Goal: Task Accomplishment & Management: Manage account settings

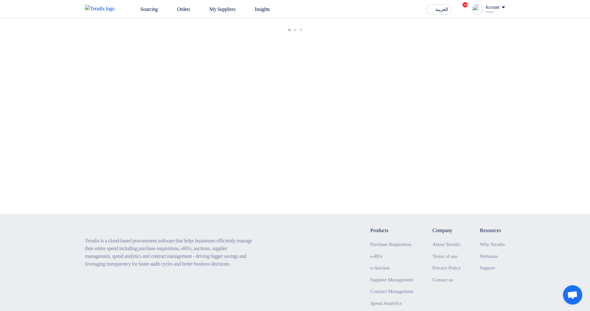
drag, startPoint x: 341, startPoint y: 69, endPoint x: 338, endPoint y: 71, distance: 3.8
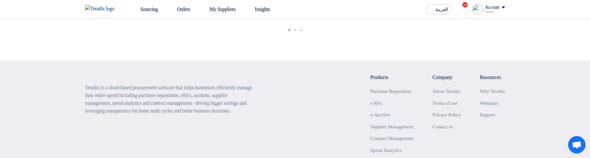
click at [497, 11] on div "Owner" at bounding box center [495, 12] width 20 height 4
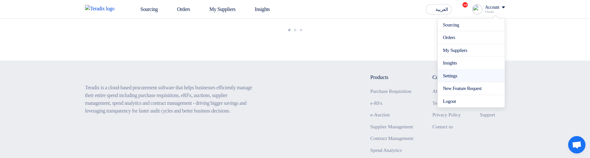
click at [464, 79] on li "Settings" at bounding box center [471, 75] width 67 height 13
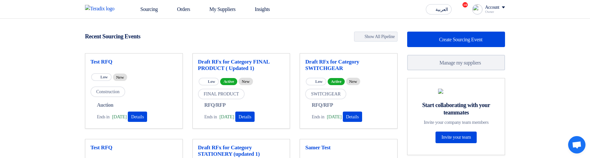
click at [489, 8] on div "Account" at bounding box center [492, 7] width 14 height 5
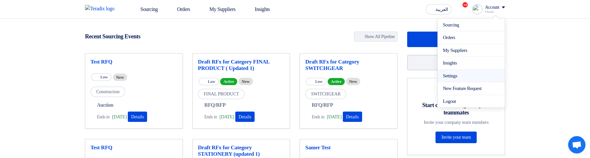
click at [444, 78] on link "Settings" at bounding box center [471, 75] width 57 height 7
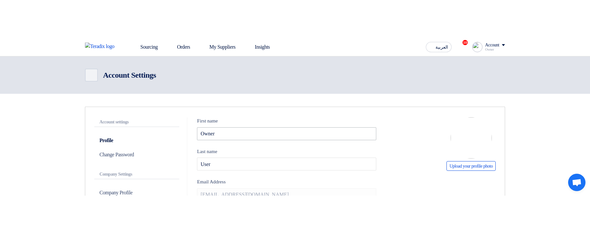
scroll to position [39, 0]
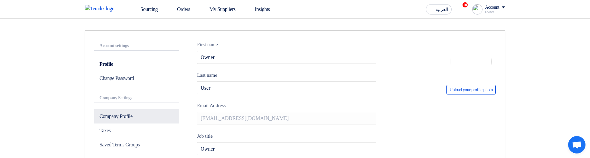
click at [143, 117] on p "Company Profile" at bounding box center [136, 116] width 85 height 14
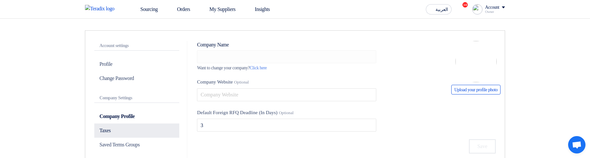
type input "ApprovalTest"
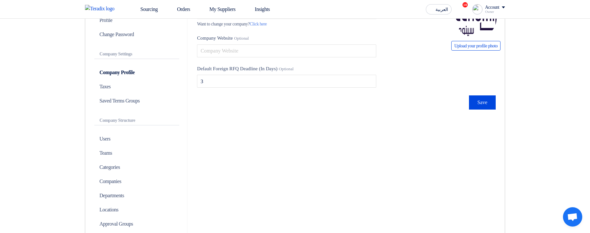
scroll to position [116, 0]
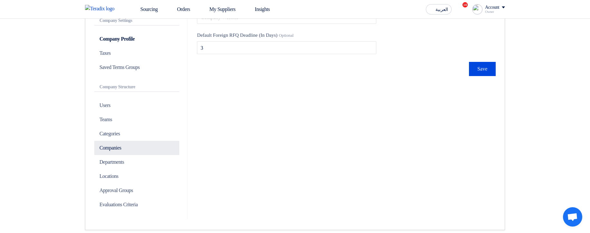
click at [120, 149] on p "Companies" at bounding box center [136, 148] width 85 height 14
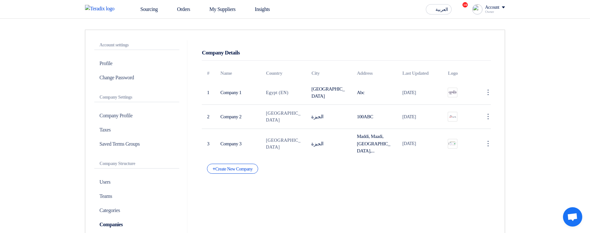
scroll to position [39, 0]
click at [161, 112] on p "Company Profile" at bounding box center [136, 116] width 85 height 14
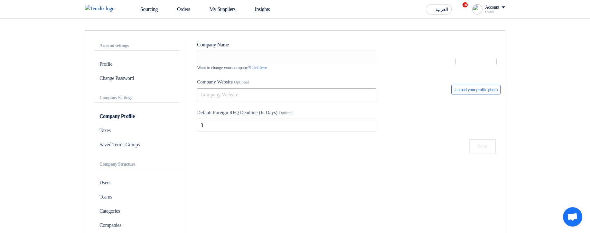
type input "ApprovalTest"
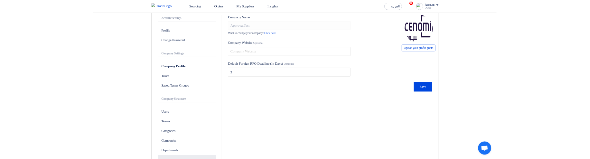
scroll to position [77, 0]
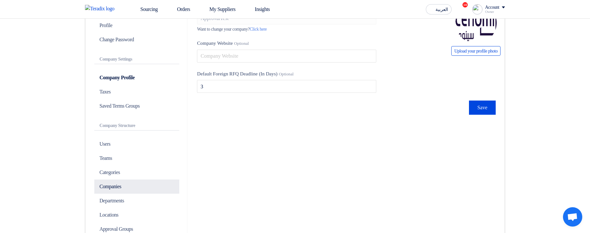
click at [132, 189] on p "Companies" at bounding box center [136, 186] width 85 height 14
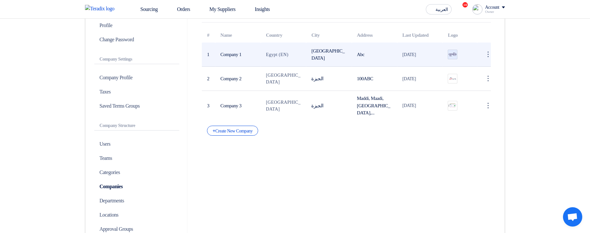
click at [449, 54] on img at bounding box center [452, 54] width 9 height 5
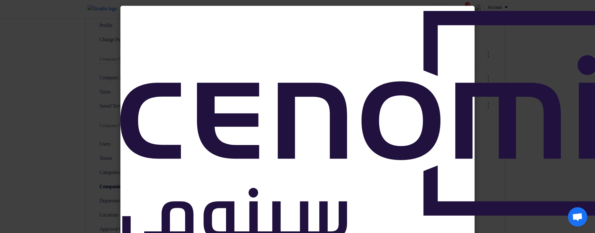
click at [62, 87] on modal-container at bounding box center [297, 116] width 595 height 233
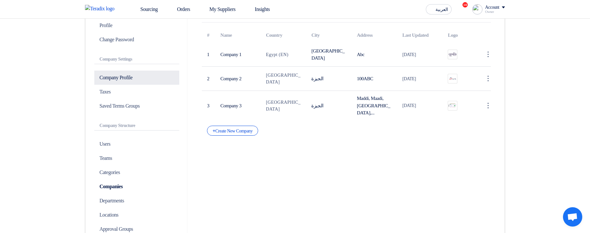
click at [127, 82] on p "Company Profile" at bounding box center [136, 77] width 85 height 14
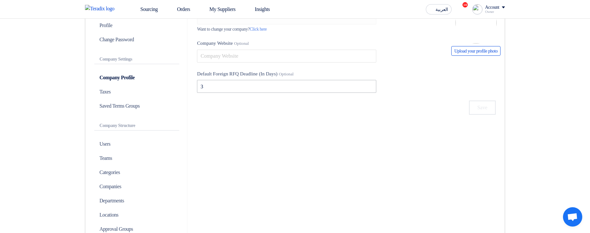
type input "ApprovalTest"
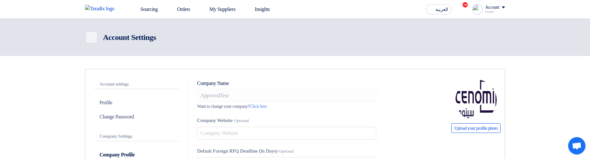
scroll to position [345, 0]
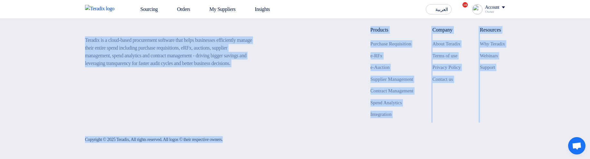
drag, startPoint x: 402, startPoint y: 158, endPoint x: 402, endPoint y: 300, distance: 141.9
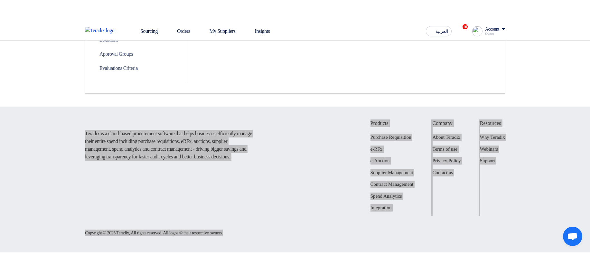
scroll to position [230, 0]
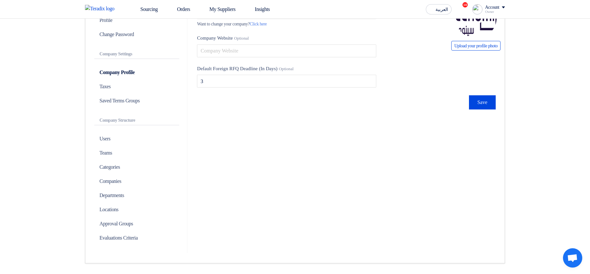
scroll to position [0, 0]
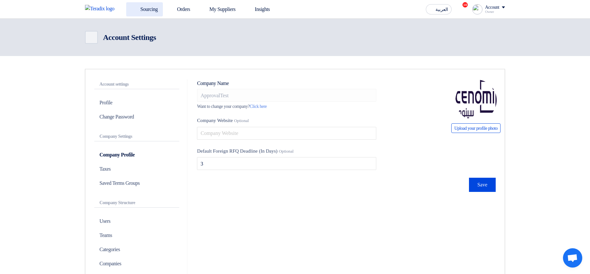
click at [143, 9] on link "Sourcing" at bounding box center [144, 9] width 37 height 14
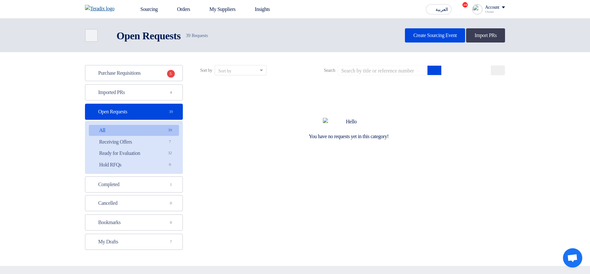
click at [112, 5] on img at bounding box center [101, 9] width 33 height 8
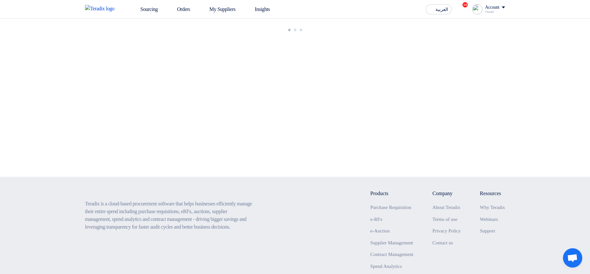
click at [489, 11] on div "Owner" at bounding box center [495, 12] width 20 height 4
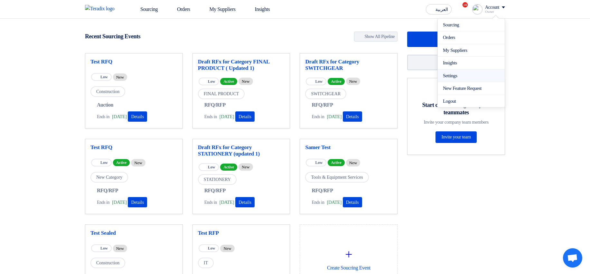
click at [450, 76] on link "Settings" at bounding box center [471, 75] width 57 height 7
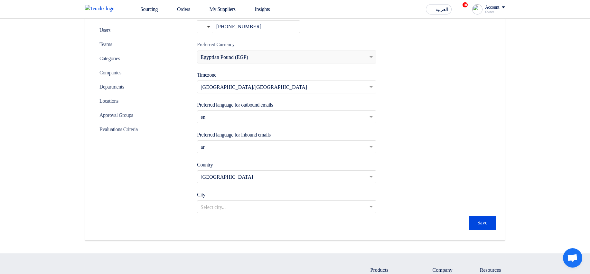
scroll to position [39, 0]
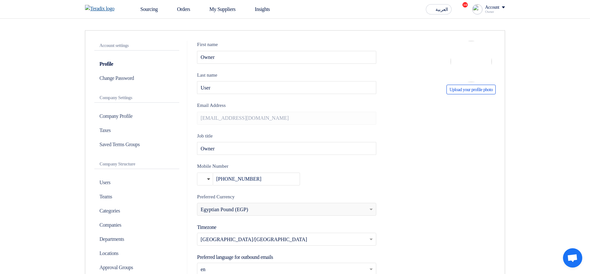
click at [112, 6] on img at bounding box center [101, 9] width 33 height 8
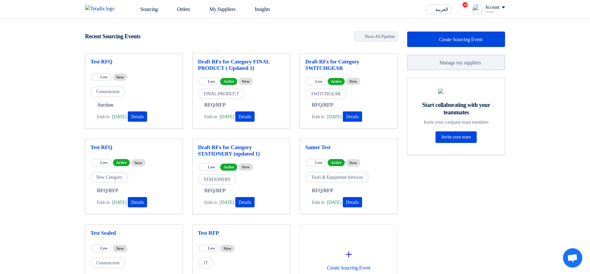
click at [489, 4] on div "Account Owner Sourcing Orders My Suppliers Insights Settings New Feature Reques…" at bounding box center [488, 9] width 33 height 10
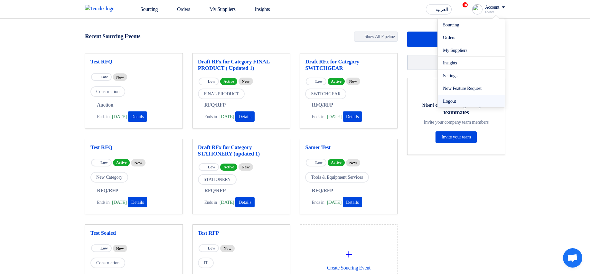
click at [464, 98] on li "Logout" at bounding box center [471, 101] width 67 height 13
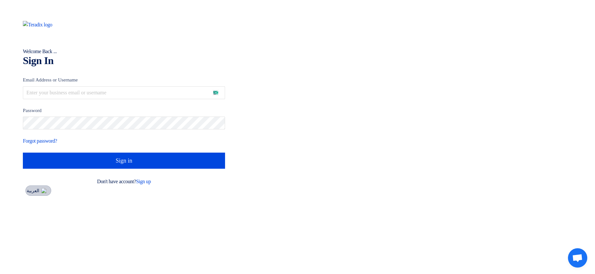
click at [36, 190] on span "العربية" at bounding box center [33, 191] width 13 height 5
click at [27, 197] on div "Welcome Back ... Sign In Email Address or Username Password Forgot password? Si…" at bounding box center [124, 137] width 248 height 274
click at [30, 195] on button "العربية" at bounding box center [38, 190] width 26 height 10
click at [38, 193] on span "العربية" at bounding box center [33, 191] width 13 height 5
type input "الدخول"
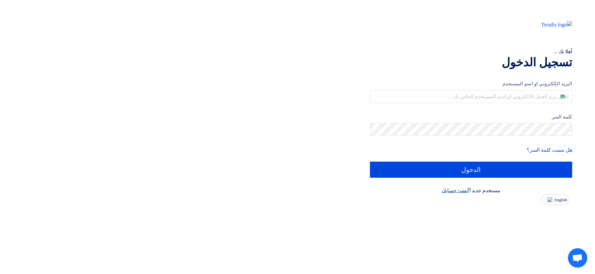
click at [456, 190] on link "أنشئ حسابك" at bounding box center [454, 190] width 27 height 5
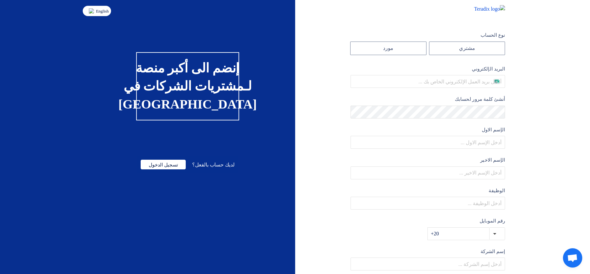
click at [105, 13] on span "English" at bounding box center [102, 11] width 13 height 5
type input "Register"
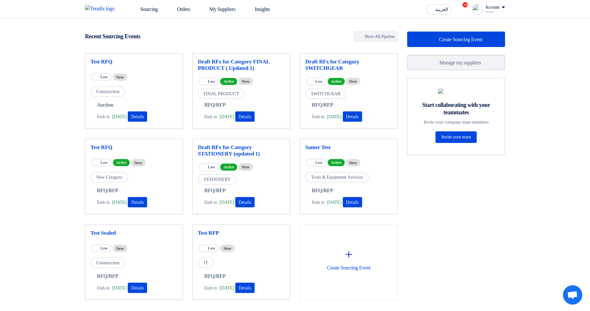
click at [490, 10] on div "Owner" at bounding box center [495, 12] width 20 height 4
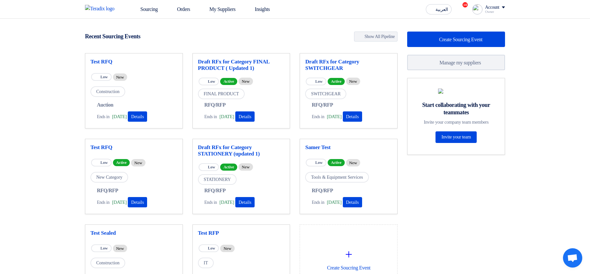
click at [111, 65] on div "Test RFQ" at bounding box center [133, 63] width 87 height 9
click at [150, 12] on link "Sourcing" at bounding box center [144, 9] width 37 height 14
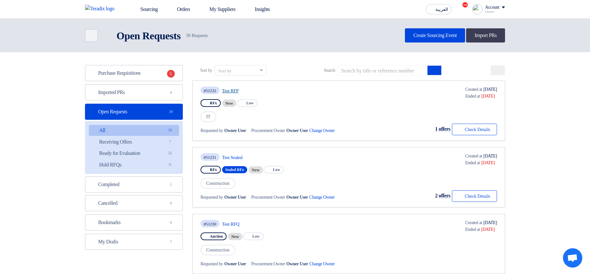
click at [240, 93] on link "Test RFP" at bounding box center [282, 91] width 121 height 6
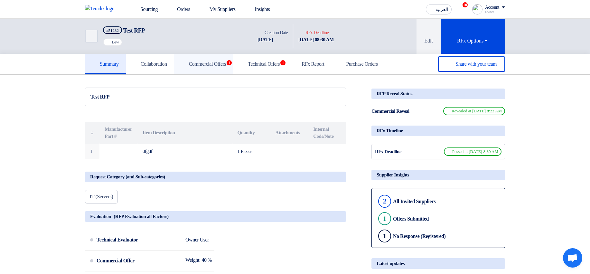
click at [215, 71] on link "Commercial Offers 1" at bounding box center [203, 64] width 59 height 21
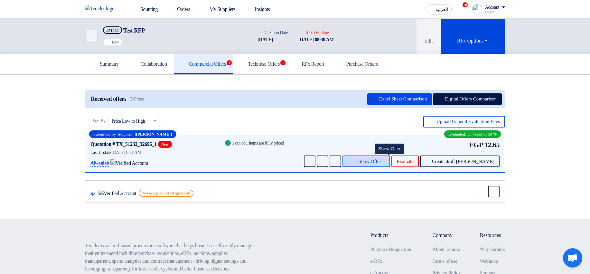
click at [381, 159] on span "Show Offer" at bounding box center [369, 161] width 23 height 5
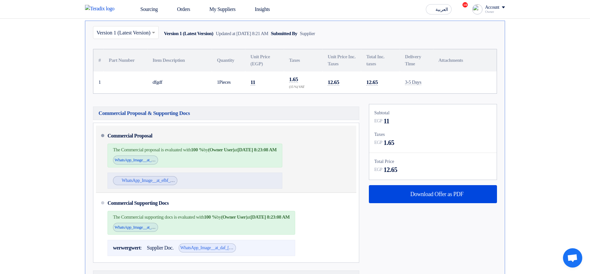
scroll to position [193, 0]
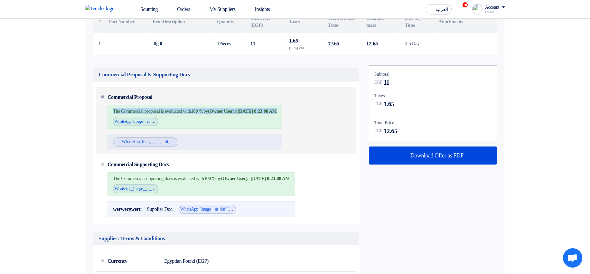
drag, startPoint x: 216, startPoint y: 110, endPoint x: 269, endPoint y: 108, distance: 52.8
click at [269, 108] on div "The Commercial proposal is evaluated with 100 % by (Owner User) at Oct 5, 2025,…" at bounding box center [194, 117] width 175 height 24
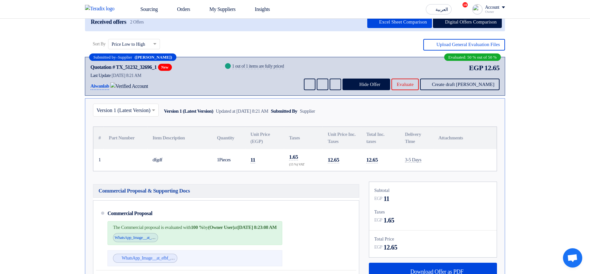
scroll to position [77, 0]
drag, startPoint x: 390, startPoint y: 195, endPoint x: 382, endPoint y: 198, distance: 8.2
click at [382, 198] on div "EGP 11" at bounding box center [432, 198] width 117 height 10
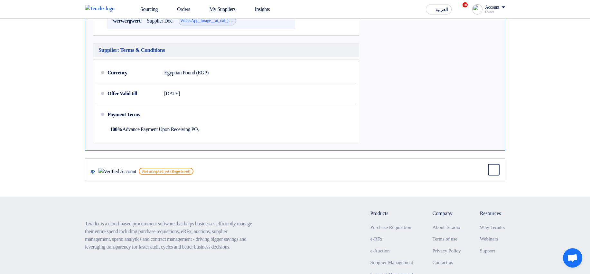
drag, startPoint x: 387, startPoint y: 214, endPoint x: 377, endPoint y: 310, distance: 97.0
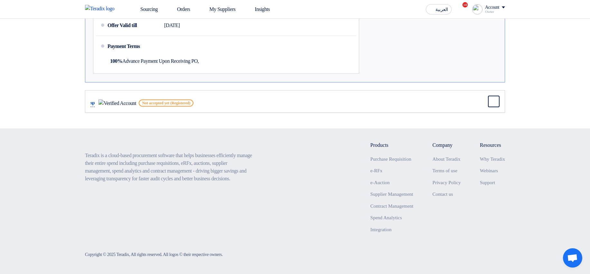
click at [292, 178] on div "Teradix is a cloud-based procurement software that helps businesses efficiently…" at bounding box center [295, 192] width 420 height 102
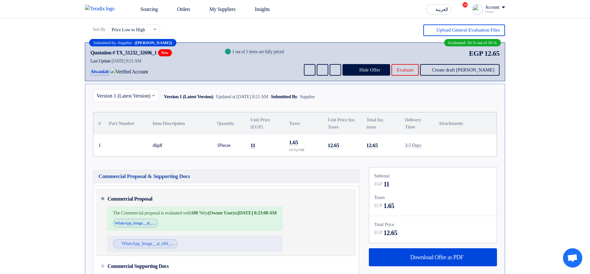
scroll to position [104, 0]
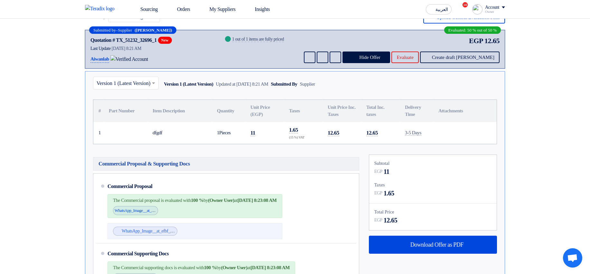
drag, startPoint x: 286, startPoint y: 131, endPoint x: 303, endPoint y: 131, distance: 17.4
click at [303, 131] on td "1.65 (15 %) VAT" at bounding box center [303, 133] width 39 height 22
drag, startPoint x: 327, startPoint y: 133, endPoint x: 350, endPoint y: 133, distance: 22.8
click at [350, 133] on td "12.65" at bounding box center [341, 133] width 39 height 22
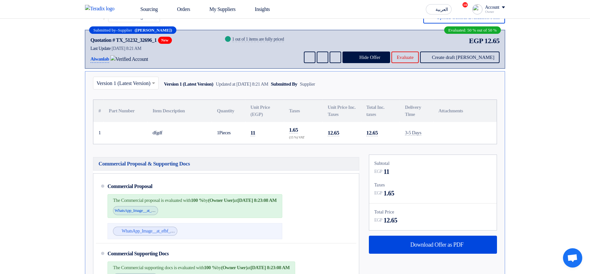
drag, startPoint x: 381, startPoint y: 133, endPoint x: 393, endPoint y: 134, distance: 12.9
click at [393, 134] on td "12.65" at bounding box center [380, 133] width 39 height 22
click at [392, 127] on td "12.65" at bounding box center [380, 133] width 39 height 22
drag, startPoint x: 387, startPoint y: 170, endPoint x: 399, endPoint y: 180, distance: 15.3
click at [402, 170] on div "EGP 11" at bounding box center [432, 172] width 117 height 10
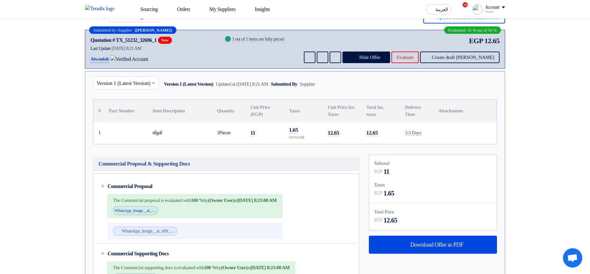
drag, startPoint x: 383, startPoint y: 192, endPoint x: 418, endPoint y: 189, distance: 35.2
click at [418, 189] on div "EGP 1.65" at bounding box center [432, 193] width 117 height 10
drag, startPoint x: 382, startPoint y: 217, endPoint x: 449, endPoint y: 195, distance: 70.9
click at [420, 219] on div "EGP 12.65" at bounding box center [432, 220] width 117 height 10
click at [450, 186] on div "Taxes" at bounding box center [432, 184] width 117 height 7
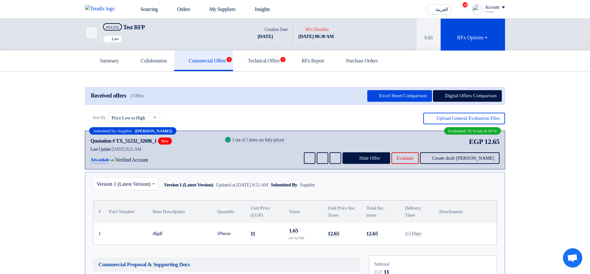
scroll to position [0, 0]
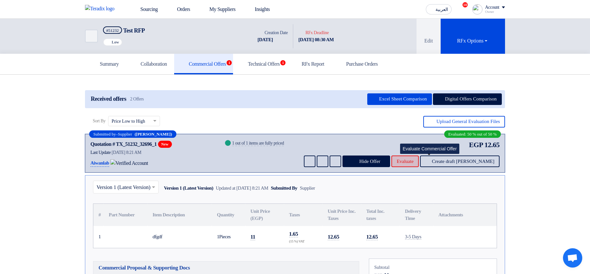
click at [413, 161] on span "Evaluate" at bounding box center [404, 161] width 17 height 5
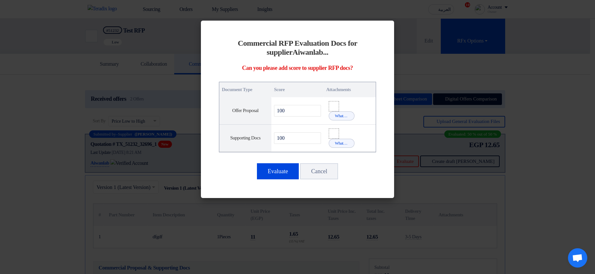
click at [528, 122] on modal-container "Commercial RFP Evaluation Docs for supplier Aiwanlab ... Can you please add sco…" at bounding box center [297, 137] width 595 height 274
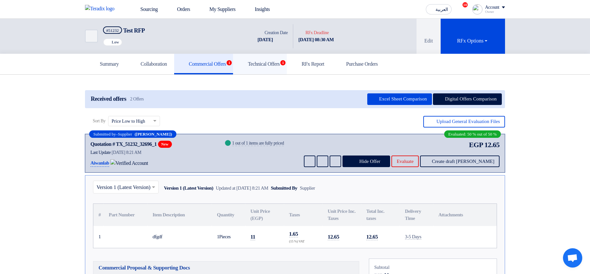
click at [280, 61] on h5 "Technical Offers 1" at bounding box center [260, 64] width 40 height 6
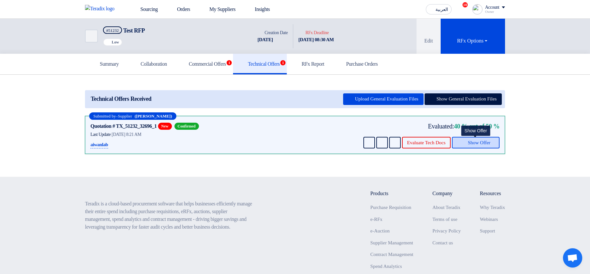
click at [479, 144] on span "Show Offer" at bounding box center [478, 142] width 23 height 5
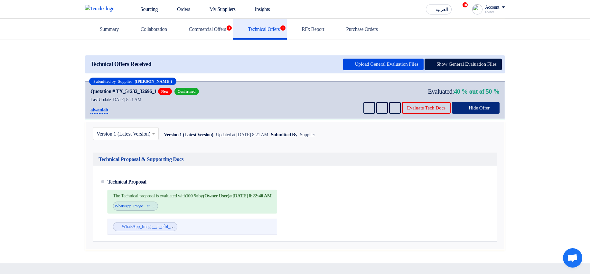
scroll to position [77, 0]
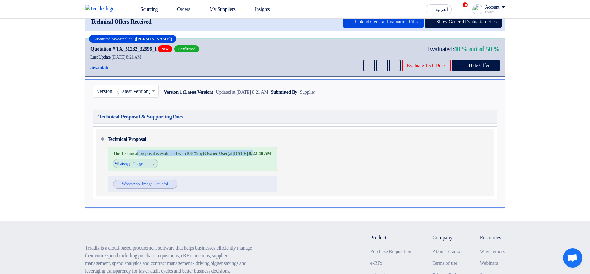
drag, startPoint x: 142, startPoint y: 152, endPoint x: 277, endPoint y: 156, distance: 134.8
click at [272, 156] on div "The Technical proposal is evaluated with 100 % by (Owner User) at Oct 5, 2025, …" at bounding box center [192, 153] width 159 height 6
click at [272, 156] on b "Oct 5, 2025, 8:22:40 AM" at bounding box center [251, 153] width 39 height 5
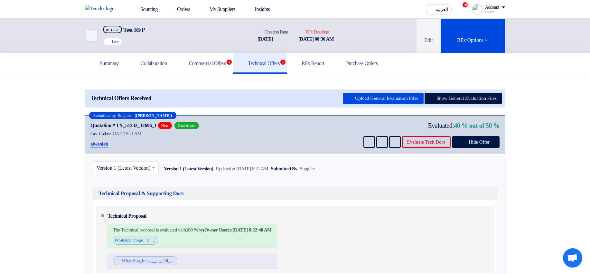
scroll to position [0, 0]
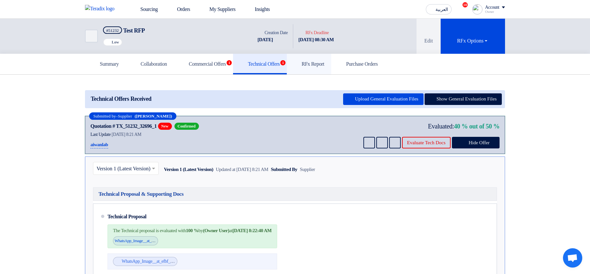
click at [331, 58] on link "RFx Report" at bounding box center [309, 64] width 44 height 21
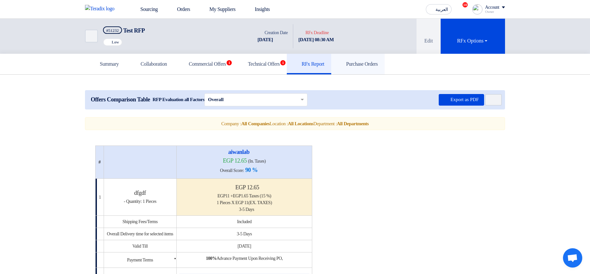
click at [377, 62] on h5 "Purchase Orders" at bounding box center [357, 64] width 39 height 6
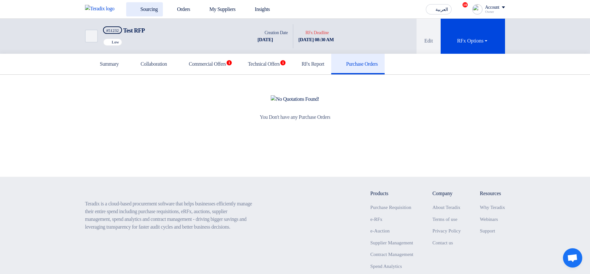
click at [143, 11] on link "Sourcing" at bounding box center [144, 9] width 37 height 14
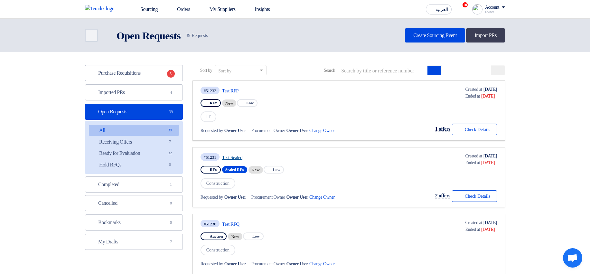
click at [242, 158] on link "Test Sealed" at bounding box center [282, 157] width 121 height 6
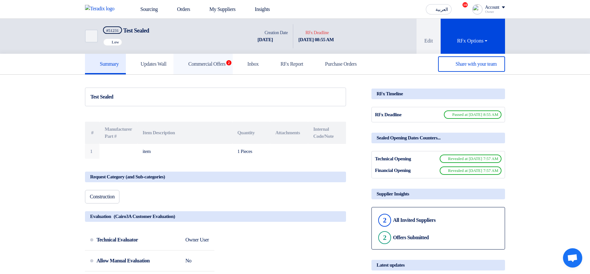
click at [226, 63] on h5 "Commercial Offers 2" at bounding box center [202, 64] width 45 height 6
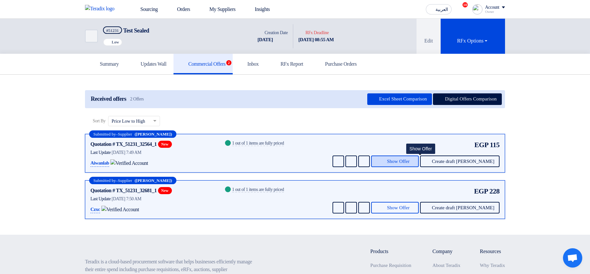
click at [416, 157] on button "Show Offer" at bounding box center [395, 161] width 48 height 12
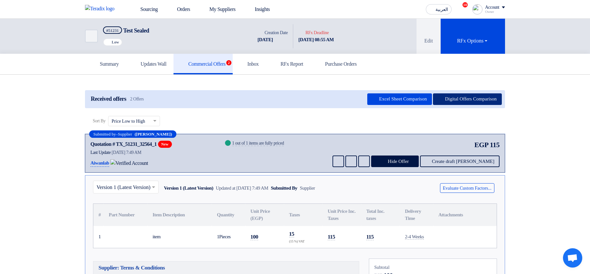
click at [448, 97] on button "Digital Offers Comparison" at bounding box center [467, 99] width 69 height 12
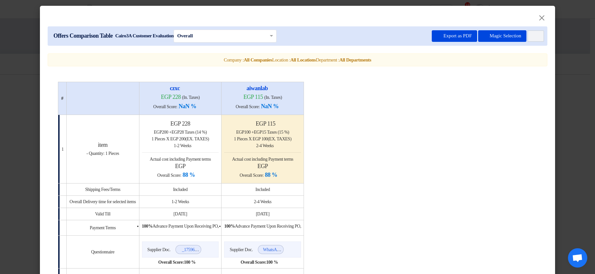
click at [557, 67] on modal-container "× Offers Comparison Table Cairo3A Customer Evaluation × Overall × Export as PDF…" at bounding box center [297, 137] width 595 height 274
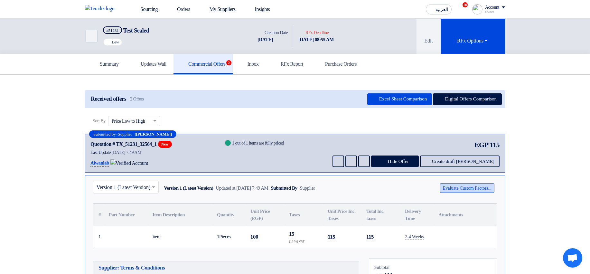
click at [451, 184] on button "Evaluate Custom Factors..." at bounding box center [467, 188] width 54 height 10
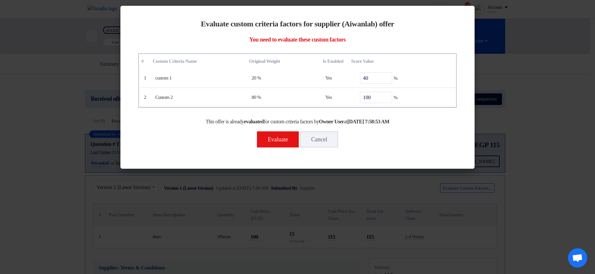
click at [523, 123] on modal-container "Evaluate custom criteria factors for supplier (Aiwanlab) offer You need to eval…" at bounding box center [297, 137] width 595 height 274
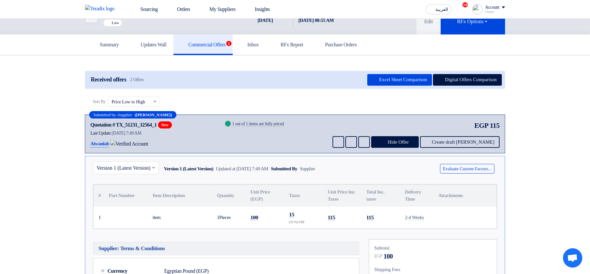
scroll to position [77, 0]
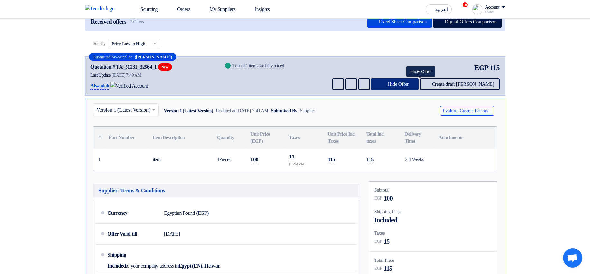
click at [419, 87] on button "Hide Offer" at bounding box center [395, 84] width 48 height 12
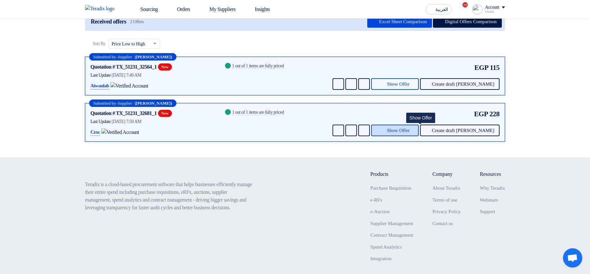
click at [419, 126] on button "Show Offer" at bounding box center [395, 131] width 48 height 12
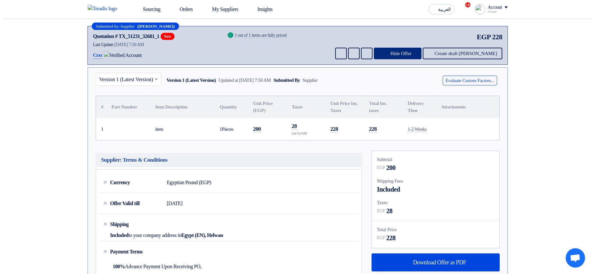
scroll to position [154, 0]
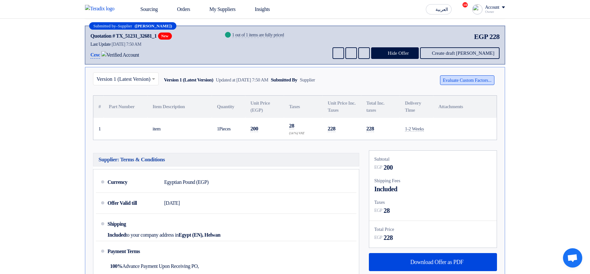
click at [453, 77] on button "Evaluate Custom Factors..." at bounding box center [467, 80] width 54 height 10
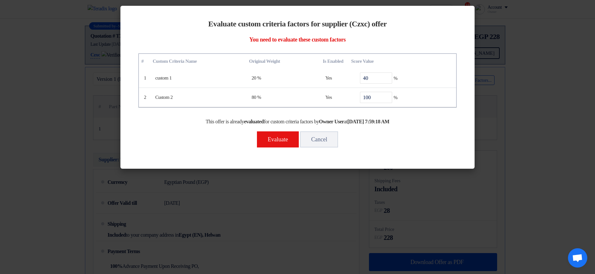
click at [521, 81] on modal-container "Evaluate custom criteria factors for supplier (Czxc) offer You need to evaluate…" at bounding box center [297, 137] width 595 height 274
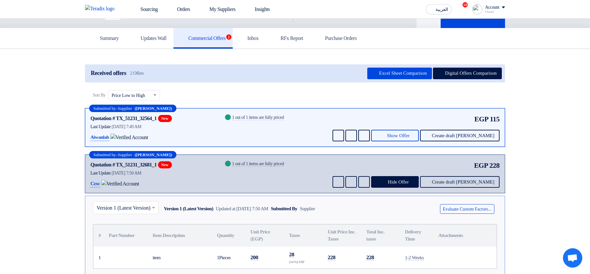
scroll to position [0, 0]
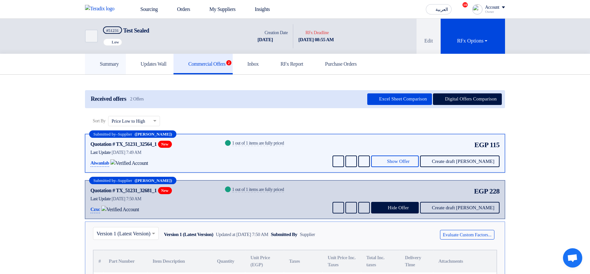
click at [120, 59] on link "Summary" at bounding box center [105, 64] width 41 height 21
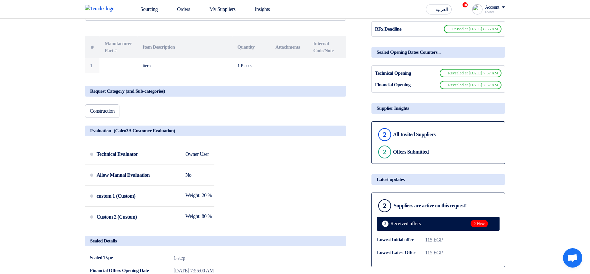
scroll to position [116, 0]
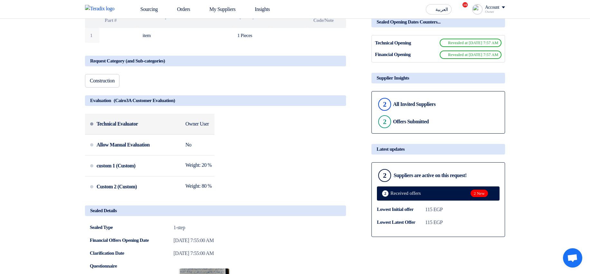
click at [196, 126] on div "Owner User" at bounding box center [196, 124] width 23 height 6
drag, startPoint x: 196, startPoint y: 126, endPoint x: 213, endPoint y: 125, distance: 17.1
click at [212, 125] on div "Technical Evaluator Owner User" at bounding box center [154, 123] width 115 height 15
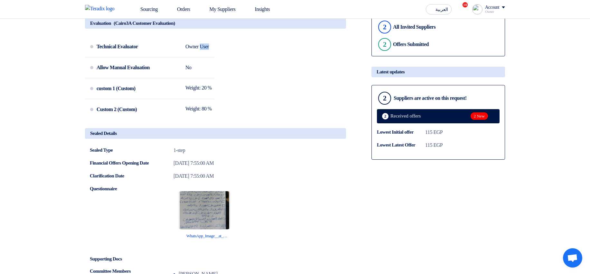
scroll to position [0, 0]
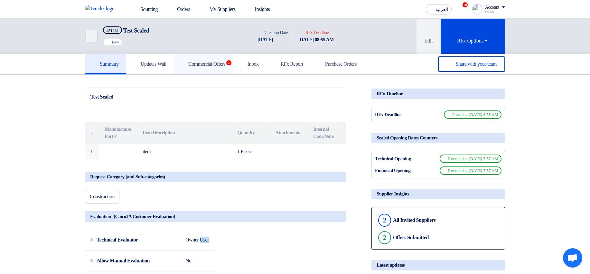
click at [217, 66] on h5 "Commercial Offers 2" at bounding box center [202, 64] width 45 height 6
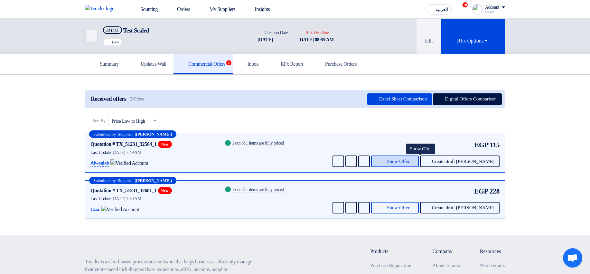
click at [409, 161] on span "Show Offer" at bounding box center [398, 161] width 23 height 5
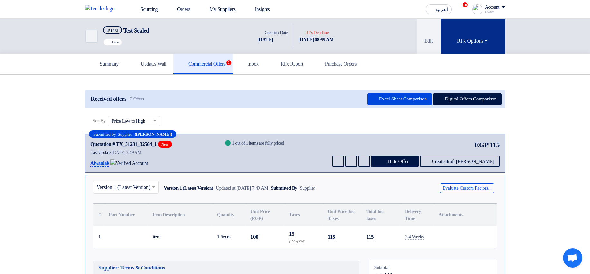
click at [469, 27] on use at bounding box center [469, 27] width 0 height 0
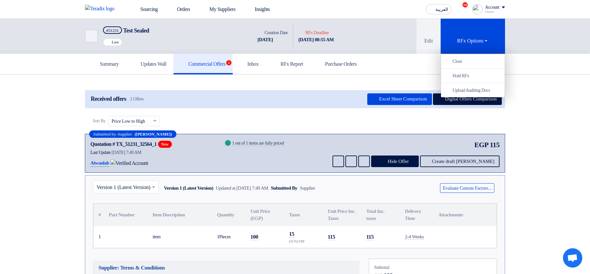
click at [516, 72] on div "Summary Updates Wall Commercial Offers 2 Inbox RFx Report Purchase Orders" at bounding box center [295, 64] width 590 height 21
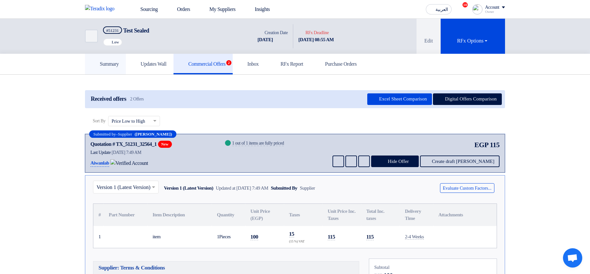
click at [115, 64] on h5 "Summary" at bounding box center [105, 64] width 27 height 6
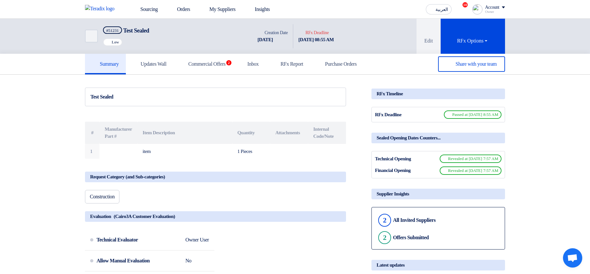
drag, startPoint x: 457, startPoint y: 161, endPoint x: 524, endPoint y: 169, distance: 67.8
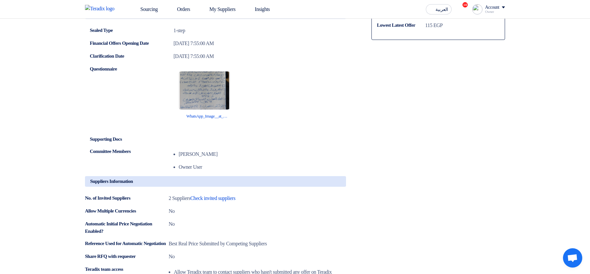
scroll to position [347, 0]
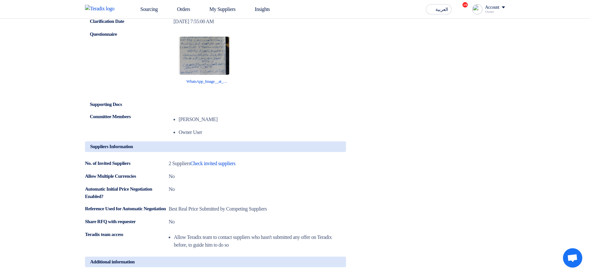
drag, startPoint x: 176, startPoint y: 118, endPoint x: 382, endPoint y: 140, distance: 207.4
click at [323, 136] on div "Committee Members Abd Rah Owner User" at bounding box center [215, 124] width 251 height 23
click at [488, 131] on div "Share with your team RFx Timeline RFx Deadline Passed at 10/5/25, 8:55 AM Seale…" at bounding box center [437, 46] width 143 height 612
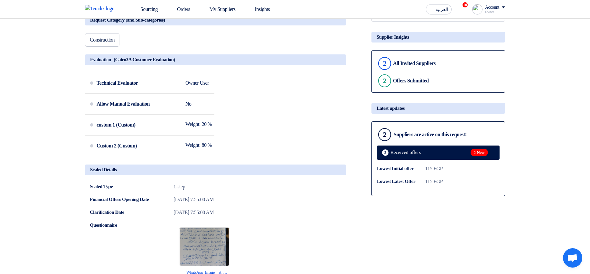
scroll to position [39, 0]
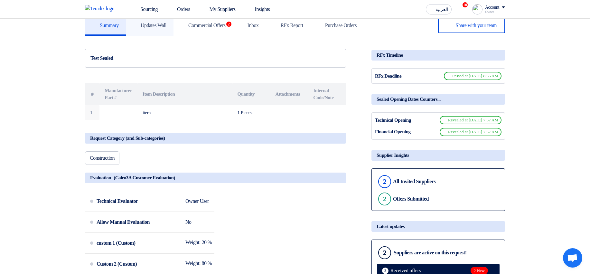
click at [156, 28] on h5 "Updates Wall" at bounding box center [149, 25] width 33 height 6
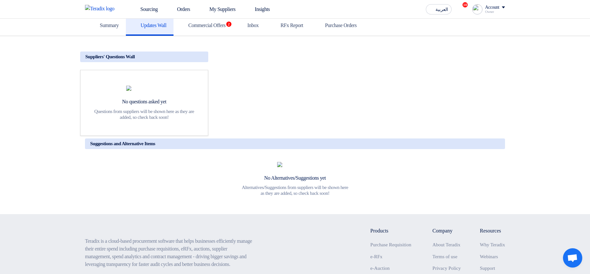
drag, startPoint x: 142, startPoint y: 58, endPoint x: 69, endPoint y: 57, distance: 72.7
click at [69, 57] on section "Suggestions and Alternative Items No Alternatives/Suggestions yet Alternatives/…" at bounding box center [295, 125] width 590 height 178
click at [400, 108] on div "Suggestions and Alternative Items No Alternatives/Suggestions yet Alternatives/…" at bounding box center [294, 125] width 429 height 152
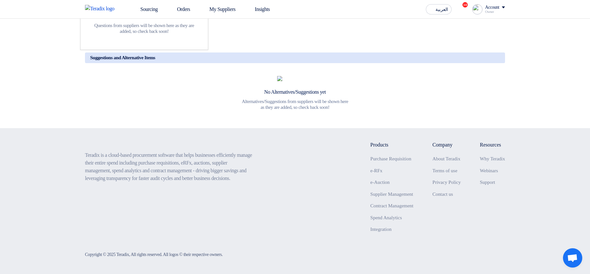
scroll to position [154, 0]
drag, startPoint x: 115, startPoint y: 56, endPoint x: 272, endPoint y: 55, distance: 156.4
click at [267, 55] on h5 "Suggestions and Alternative Items" at bounding box center [295, 57] width 420 height 11
click at [272, 54] on h5 "Suggestions and Alternative Items" at bounding box center [295, 57] width 420 height 11
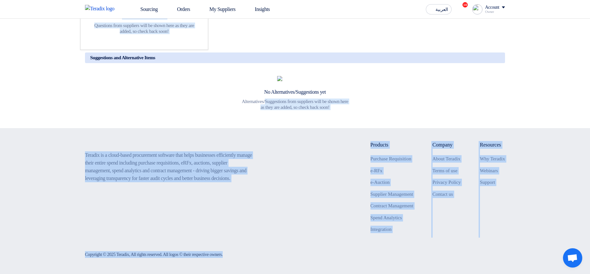
scroll to position [181, 0]
drag, startPoint x: 382, startPoint y: 273, endPoint x: 406, endPoint y: 310, distance: 44.5
click at [406, 273] on html "Sourcing Orders My Suppliers Insights العربية ع 10 You have a new offer for 'Te…" at bounding box center [295, 74] width 590 height 398
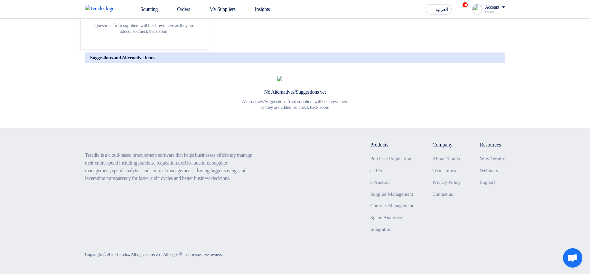
click at [416, 82] on div "Suggestions and Alternative Items No Alternatives/Suggestions yet Alternatives/…" at bounding box center [294, 83] width 429 height 66
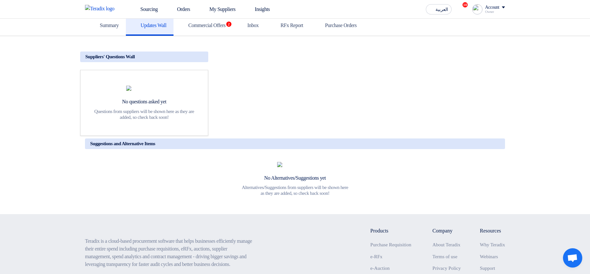
scroll to position [0, 0]
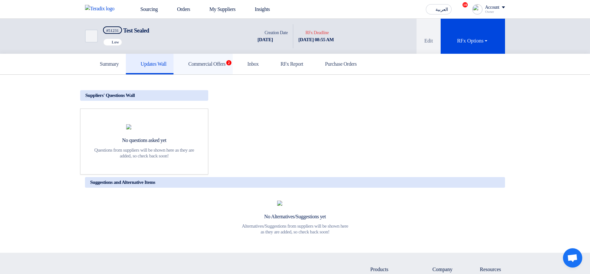
click at [224, 64] on h5 "Commercial Offers 2" at bounding box center [202, 64] width 45 height 6
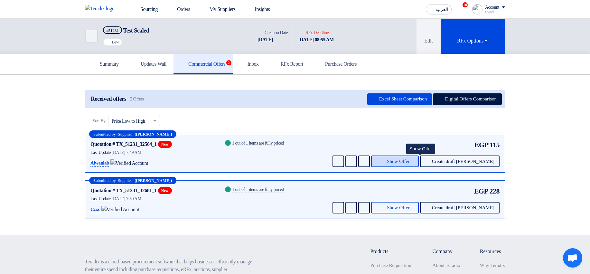
click at [409, 160] on span "Show Offer" at bounding box center [398, 161] width 23 height 5
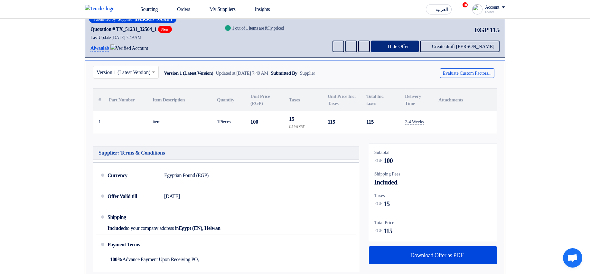
scroll to position [116, 0]
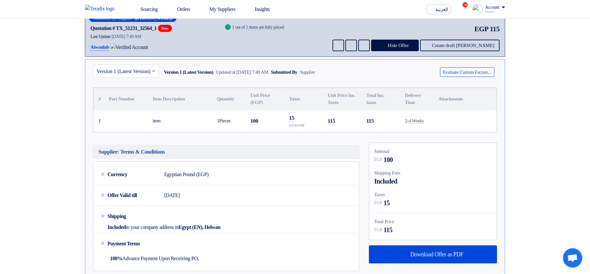
drag, startPoint x: 230, startPoint y: 117, endPoint x: 457, endPoint y: 116, distance: 226.8
click at [446, 116] on tr "1 item 1" at bounding box center [294, 121] width 403 height 22
click at [481, 118] on td at bounding box center [464, 121] width 63 height 22
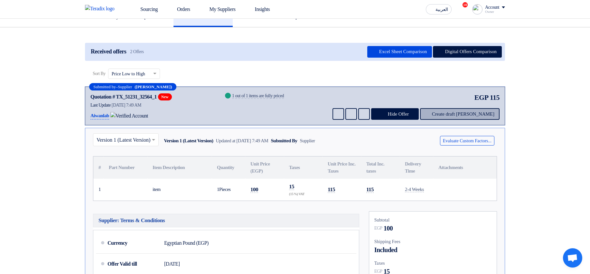
scroll to position [39, 0]
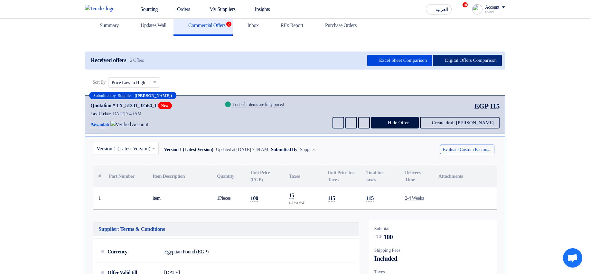
click at [449, 59] on button "Digital Offers Comparison" at bounding box center [467, 61] width 69 height 12
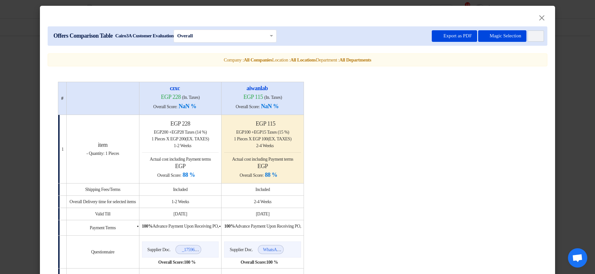
click at [568, 99] on modal-container "× Offers Comparison Table Cairo3A Customer Evaluation × Overall × Export as PDF…" at bounding box center [297, 137] width 595 height 274
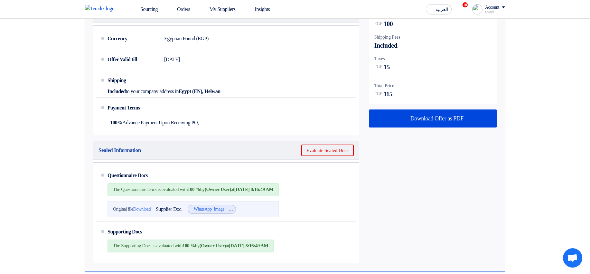
scroll to position [270, 0]
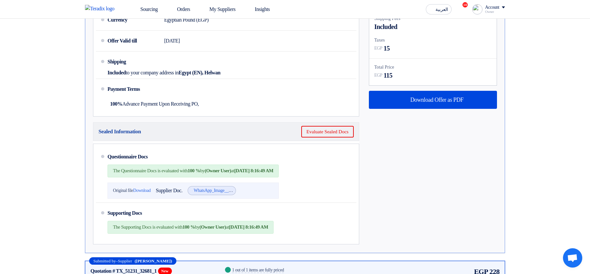
drag, startPoint x: 169, startPoint y: 192, endPoint x: 373, endPoint y: 193, distance: 204.3
click at [330, 192] on div "Questionnaire Docs The Questionnaire Docs is evaluated with 100 % by (Owner Use…" at bounding box center [230, 174] width 246 height 51
click at [442, 191] on div "Sealed Information Evaluate Sealed Docs Questionnaire Docs The Questionnaire Do…" at bounding box center [294, 184] width 413 height 128
click at [327, 133] on button "Evaluate Sealed Docs" at bounding box center [327, 132] width 52 height 12
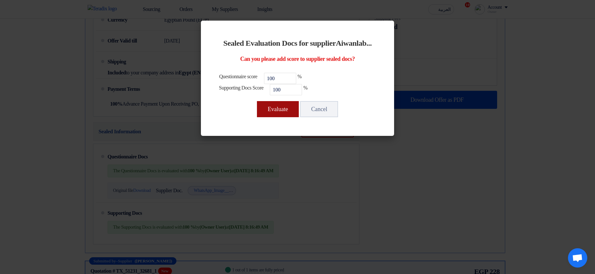
click at [272, 117] on button "Evaluate" at bounding box center [278, 109] width 42 height 16
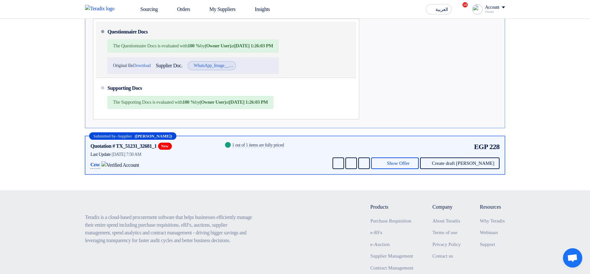
scroll to position [425, 0]
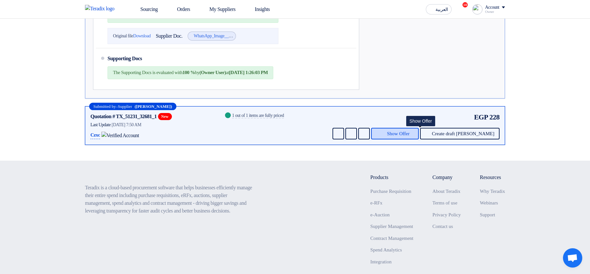
drag, startPoint x: 420, startPoint y: 135, endPoint x: 392, endPoint y: 144, distance: 29.9
click at [409, 136] on span "Show Offer" at bounding box center [398, 133] width 23 height 5
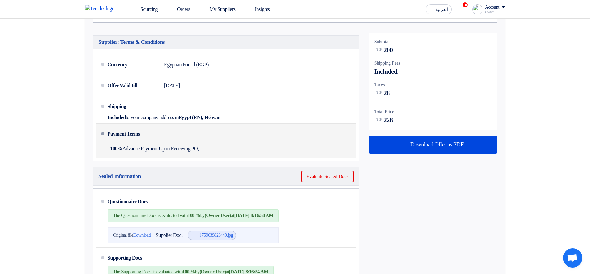
scroll to position [262, 0]
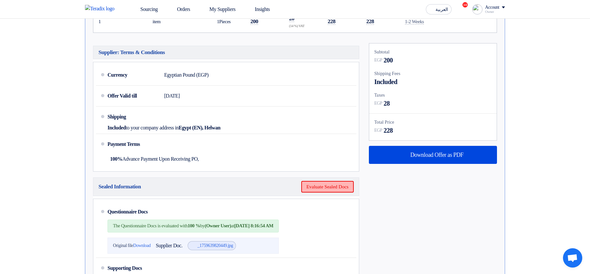
click at [331, 188] on button "Evaluate Sealed Docs" at bounding box center [327, 187] width 52 height 12
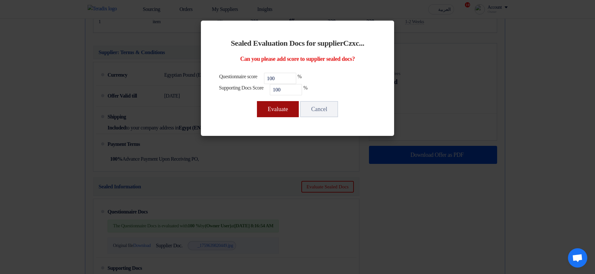
click at [289, 114] on button "Evaluate" at bounding box center [278, 109] width 42 height 16
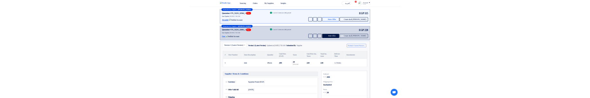
scroll to position [0, 0]
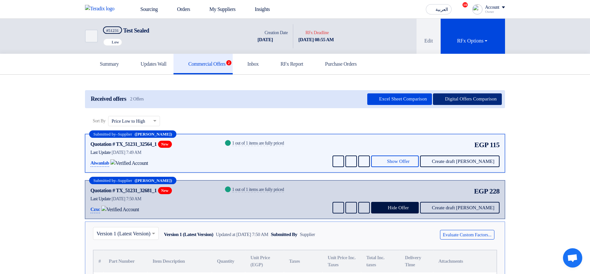
click at [465, 100] on button "Digital Offers Comparison" at bounding box center [467, 99] width 69 height 12
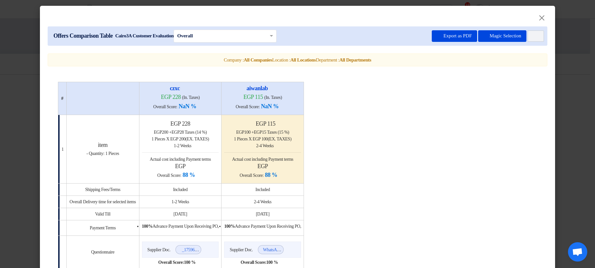
drag, startPoint x: 563, startPoint y: 118, endPoint x: 547, endPoint y: 136, distance: 23.9
click at [563, 117] on modal-container "× Offers Comparison Table Cairo3A Customer Evaluation × Overall × Export as PDF…" at bounding box center [297, 134] width 595 height 268
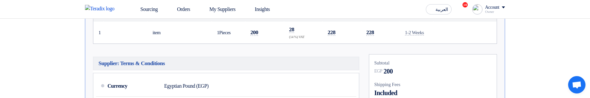
scroll to position [631, 0]
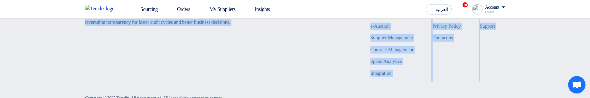
drag, startPoint x: 332, startPoint y: 95, endPoint x: 336, endPoint y: 151, distance: 56.1
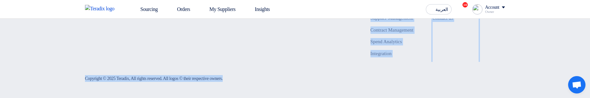
click at [327, 77] on div "Copyright © 2025 Teradix, All rights reserved. All logos © their respective own…" at bounding box center [295, 78] width 420 height 13
click at [308, 62] on div "Teradix is a cloud-based procurement software that helps businesses efficiently…" at bounding box center [295, 16] width 420 height 102
click at [524, 38] on footer "Teradix is a cloud-based procurement software that helps businesses efficiently…" at bounding box center [295, 25] width 590 height 146
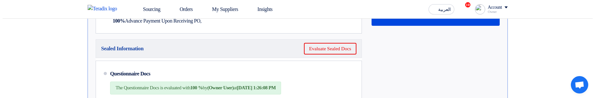
scroll to position [399, 0]
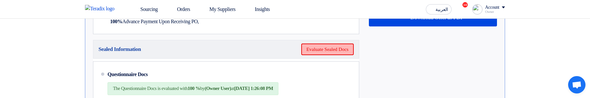
click at [311, 50] on button "Evaluate Sealed Docs" at bounding box center [327, 49] width 52 height 12
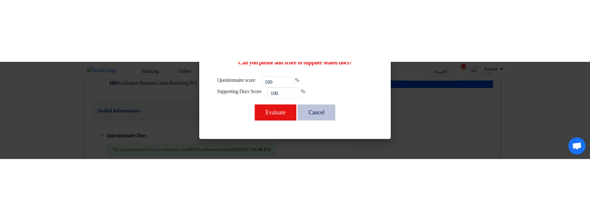
scroll to position [59, 0]
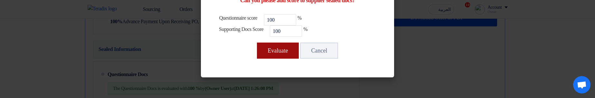
click at [264, 49] on button "Evaluate" at bounding box center [278, 50] width 42 height 16
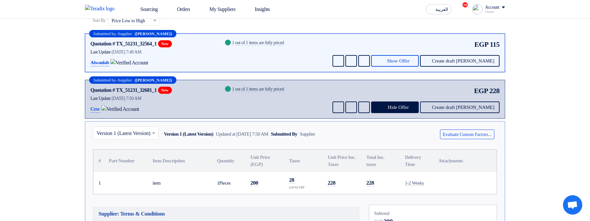
scroll to position [13, 0]
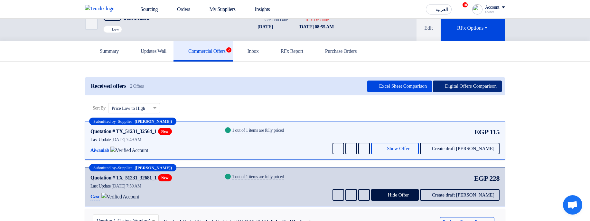
click at [482, 84] on button "Digital Offers Comparison" at bounding box center [467, 86] width 69 height 12
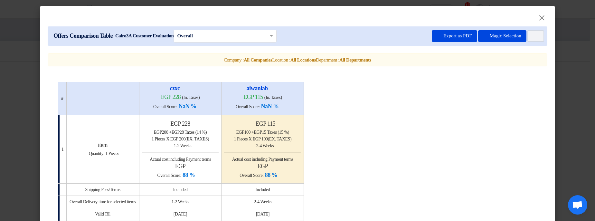
click at [569, 69] on modal-container "× Offers Comparison Table Cairo3A Customer Evaluation × Overall × Export as PDF…" at bounding box center [297, 110] width 595 height 221
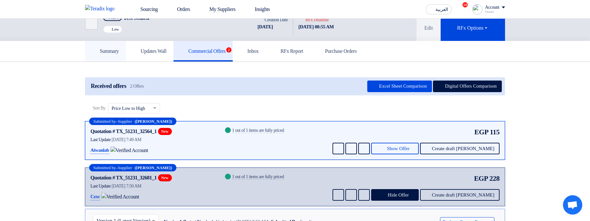
click at [116, 52] on h5 "Summary" at bounding box center [105, 51] width 27 height 6
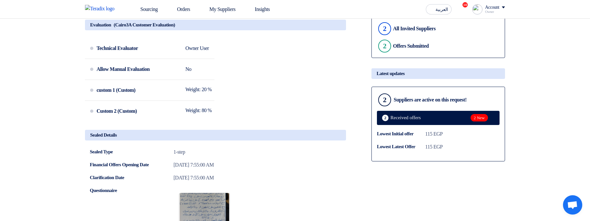
scroll to position [206, 0]
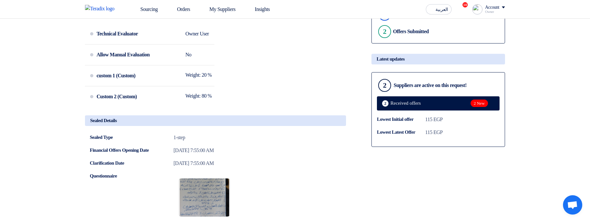
drag, startPoint x: 157, startPoint y: 71, endPoint x: 237, endPoint y: 101, distance: 85.3
click at [237, 101] on div "Technical Evaluator Owner User Allow Manual Evaluation No custom 1 (Custom) Wei…" at bounding box center [215, 66] width 261 height 87
click at [291, 96] on div "Technical Evaluator Owner User Allow Manual Evaluation No custom 1 (Custom) Wei…" at bounding box center [215, 66] width 261 height 87
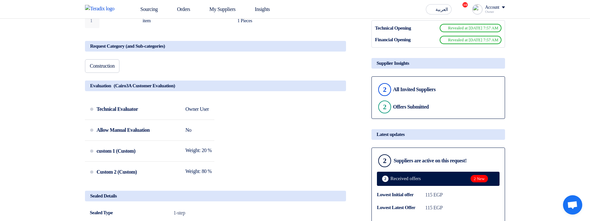
scroll to position [129, 0]
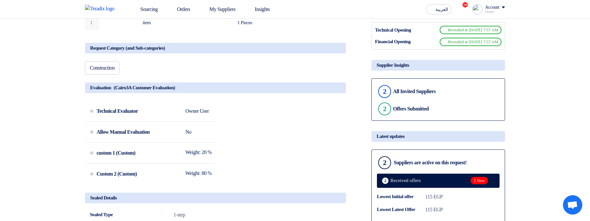
drag, startPoint x: 106, startPoint y: 137, endPoint x: 228, endPoint y: 136, distance: 122.3
click at [227, 136] on div "Technical Evaluator Owner User Allow Manual Evaluation No custom 1 (Custom) Wei…" at bounding box center [215, 144] width 261 height 87
click at [313, 135] on div "Technical Evaluator Owner User Allow Manual Evaluation No custom 1 (Custom) Wei…" at bounding box center [215, 144] width 261 height 87
drag, startPoint x: 115, startPoint y: 157, endPoint x: 272, endPoint y: 155, distance: 156.7
click at [272, 155] on div "Technical Evaluator Owner User Allow Manual Evaluation No custom 1 (Custom) Wei…" at bounding box center [215, 144] width 261 height 87
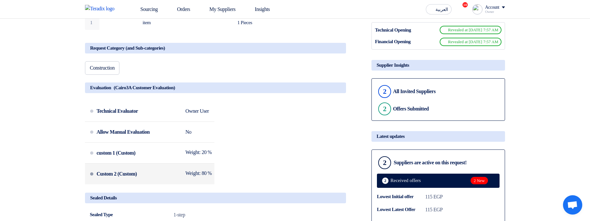
drag, startPoint x: 209, startPoint y: 180, endPoint x: 94, endPoint y: 176, distance: 114.9
click at [94, 176] on div "Technical Evaluator Owner User Allow Manual Evaluation No custom 1 (Custom) Wei…" at bounding box center [215, 144] width 261 height 87
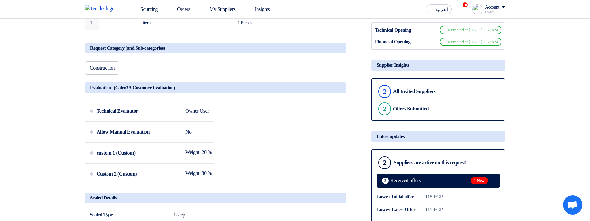
click at [321, 149] on div "Technical Evaluator Owner User Allow Manual Evaluation No custom 1 (Custom) Wei…" at bounding box center [215, 144] width 261 height 87
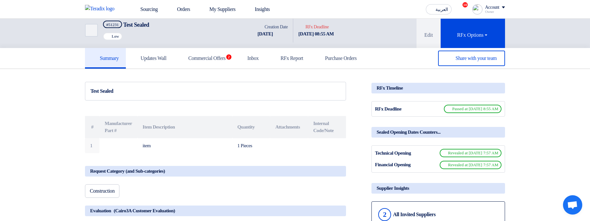
scroll to position [0, 0]
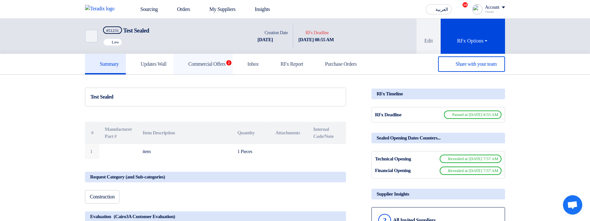
click at [226, 62] on h5 "Commercial Offers 2" at bounding box center [202, 64] width 45 height 6
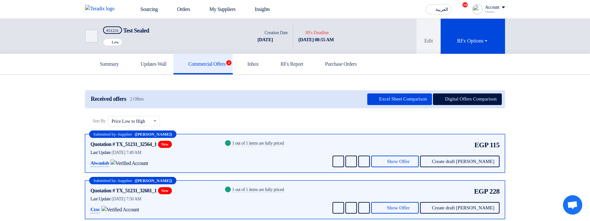
click at [488, 9] on div "Account" at bounding box center [492, 7] width 14 height 5
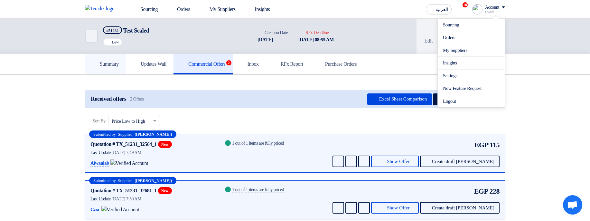
click at [92, 60] on use at bounding box center [92, 60] width 0 height 0
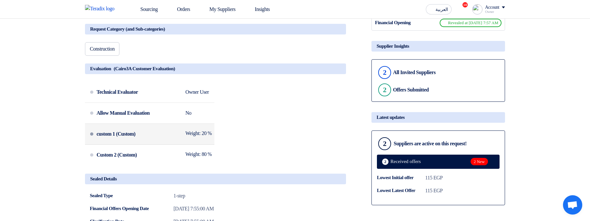
scroll to position [154, 0]
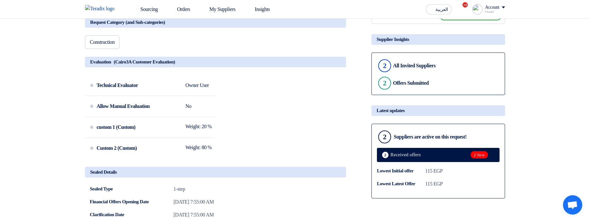
click at [125, 62] on span "(Cairo3A Customer Evaluation)" at bounding box center [144, 61] width 61 height 5
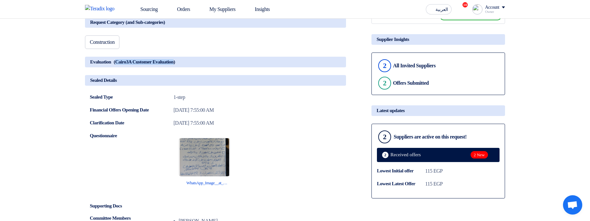
drag, startPoint x: 125, startPoint y: 62, endPoint x: 166, endPoint y: 62, distance: 41.2
click at [166, 62] on span "(Cairo3A Customer Evaluation)" at bounding box center [144, 61] width 61 height 5
copy span "Cairo3A Customer Evaluation"
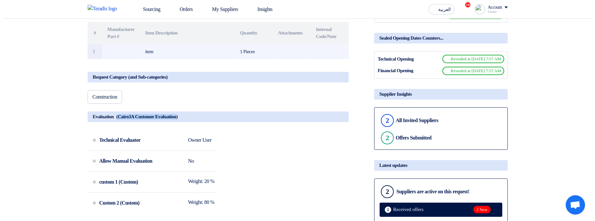
scroll to position [0, 0]
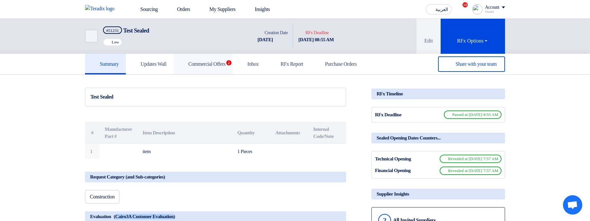
click at [204, 67] on link "Commercial Offers 2" at bounding box center [202, 64] width 59 height 21
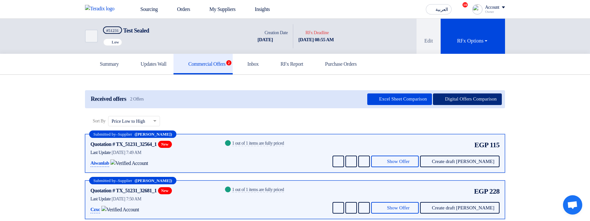
click at [453, 93] on button "Digital Offers Comparison" at bounding box center [467, 99] width 69 height 12
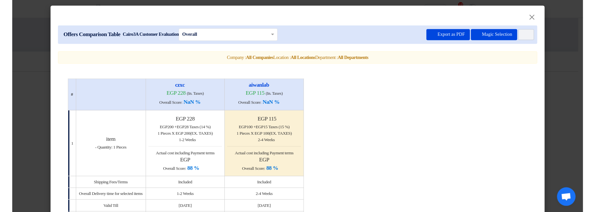
scroll to position [77, 0]
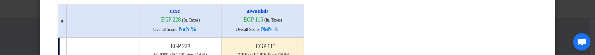
click at [16, 38] on modal-container "× Offers Comparison Table Cairo3A Customer Evaluation × Overall × Export as PDF…" at bounding box center [297, 27] width 595 height 55
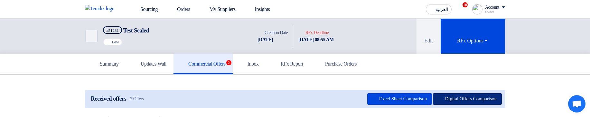
click at [457, 98] on button "Digital Offers Comparison" at bounding box center [467, 99] width 69 height 12
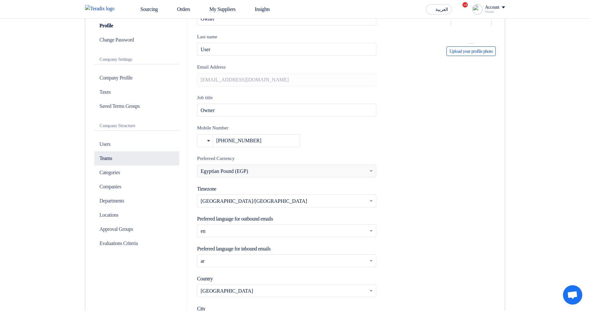
scroll to position [77, 0]
drag, startPoint x: 120, startPoint y: 242, endPoint x: 185, endPoint y: 193, distance: 81.2
click at [120, 242] on p "Evaluations Criteria" at bounding box center [136, 243] width 85 height 14
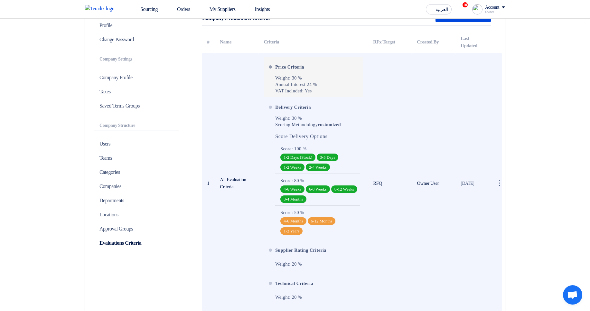
scroll to position [273, 0]
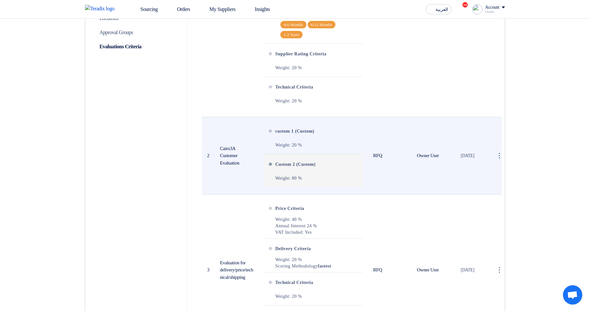
drag, startPoint x: 301, startPoint y: 152, endPoint x: 342, endPoint y: 185, distance: 52.8
click at [342, 185] on ul "custom 1 (Custom) Weight: 20 % Custom 2 (Custom) Weight: 80 %" at bounding box center [312, 154] width 99 height 66
click at [400, 184] on td "RFQ" at bounding box center [390, 155] width 44 height 77
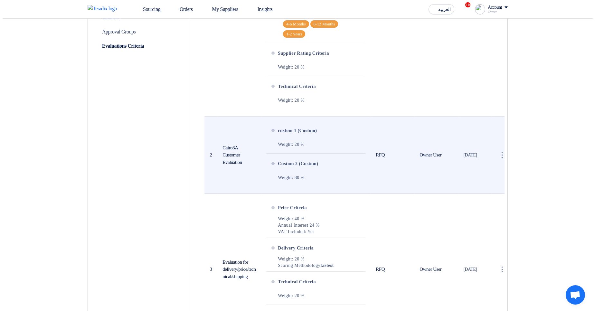
scroll to position [312, 0]
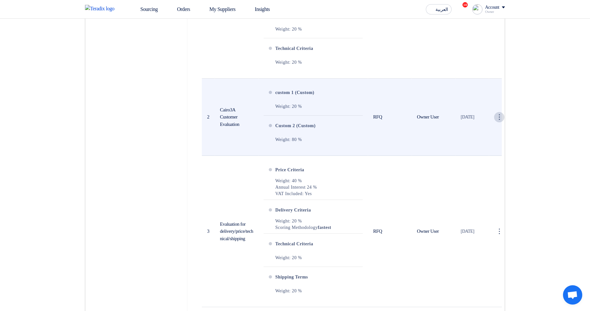
click at [498, 119] on div "⋮" at bounding box center [499, 117] width 10 height 10
click at [488, 126] on link "Edit Evaluation" at bounding box center [484, 129] width 40 height 9
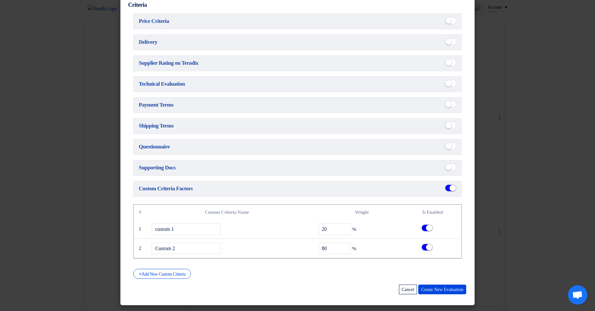
scroll to position [101, 0]
click at [449, 146] on span at bounding box center [450, 146] width 11 height 7
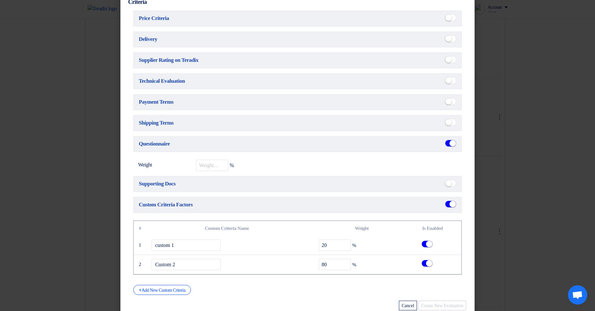
click at [449, 146] on small at bounding box center [452, 143] width 6 height 6
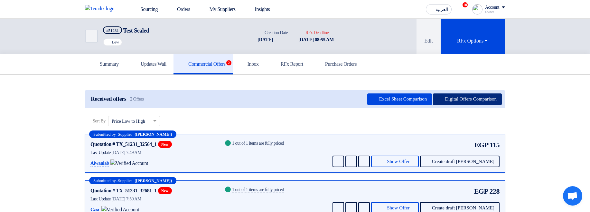
click at [460, 97] on button "Digital Offers Comparison" at bounding box center [467, 99] width 69 height 12
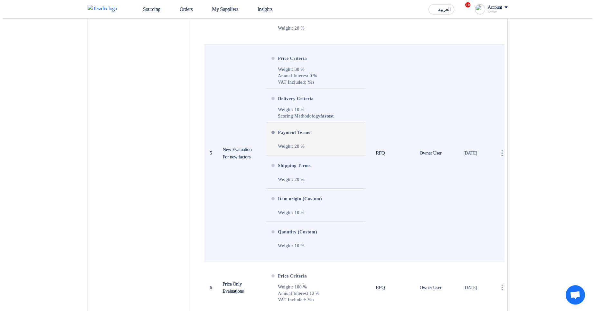
scroll to position [917, 0]
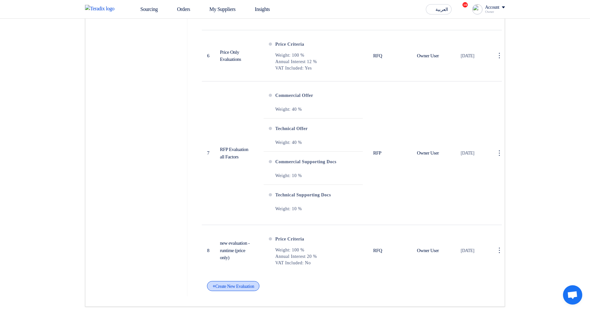
click at [227, 284] on div "+ Create New Evaluation" at bounding box center [233, 286] width 52 height 10
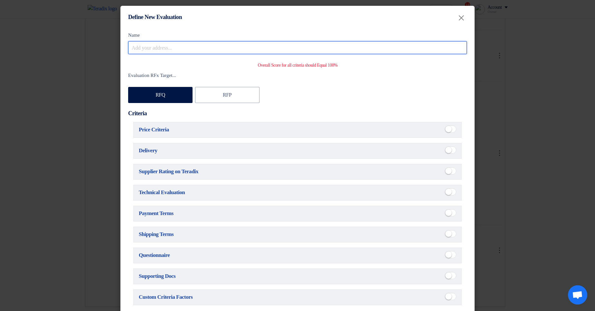
click at [228, 46] on input "Name" at bounding box center [297, 47] width 338 height 13
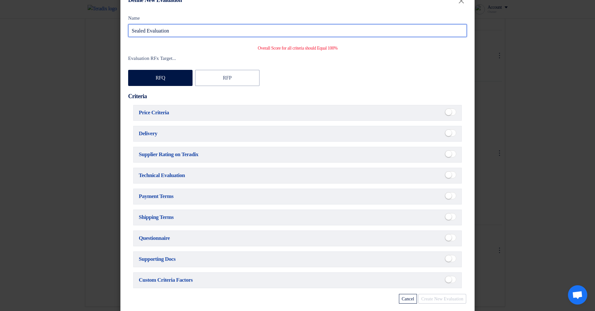
scroll to position [29, 0]
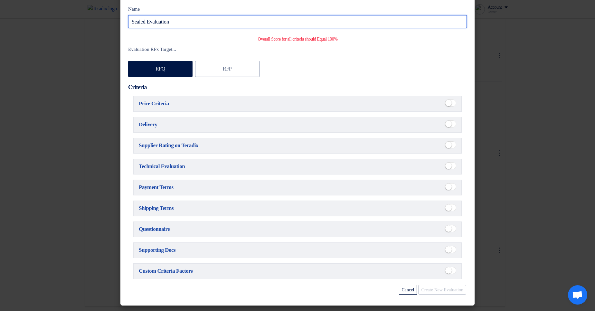
type input "Sealed Evaluation"
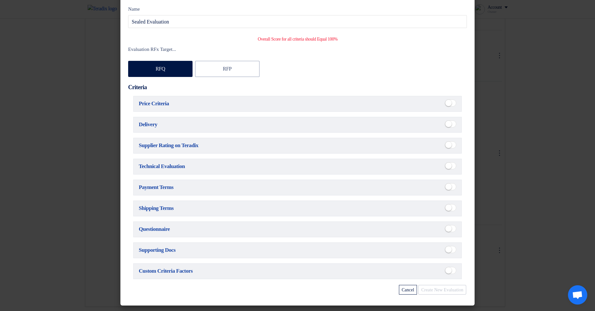
click at [448, 100] on small at bounding box center [448, 103] width 6 height 6
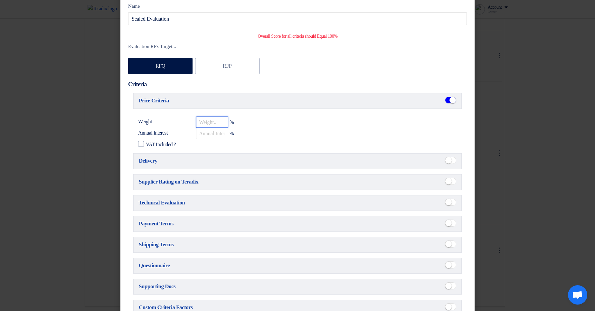
click at [216, 120] on input "number" at bounding box center [212, 121] width 32 height 11
type input "50"
click at [215, 136] on input "number" at bounding box center [212, 133] width 32 height 11
type input "24"
click at [155, 142] on span "VAT Included ?" at bounding box center [161, 145] width 30 height 8
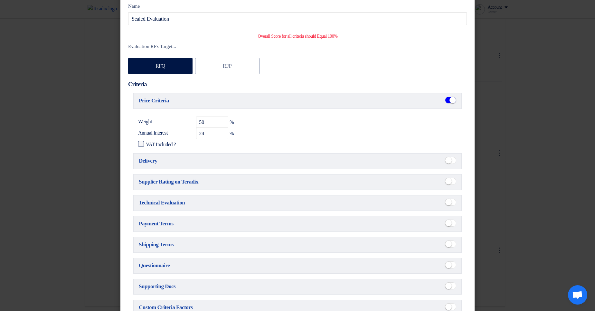
click at [150, 142] on input "VAT Included ?" at bounding box center [148, 142] width 4 height 4
checkbox input "true"
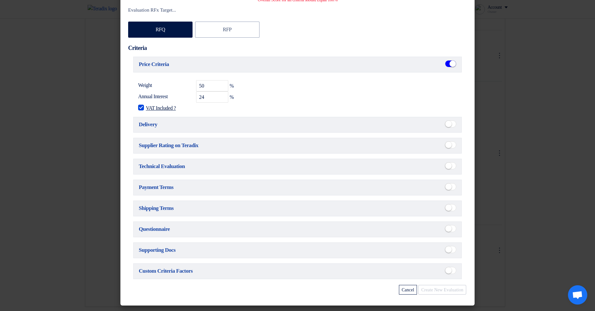
scroll to position [68, 0]
click at [450, 246] on span at bounding box center [450, 249] width 11 height 7
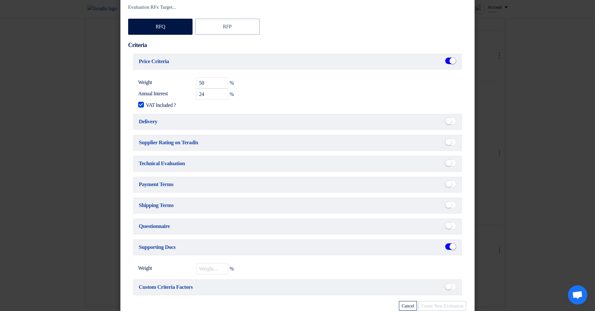
click at [449, 231] on ui-switch at bounding box center [450, 226] width 11 height 9
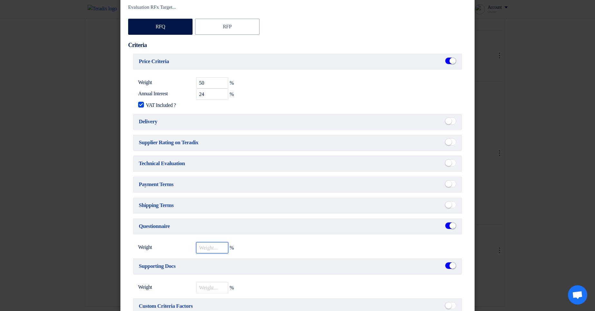
click at [213, 251] on input "number" at bounding box center [212, 247] width 32 height 11
type input "30"
click at [203, 289] on input "number" at bounding box center [212, 287] width 32 height 11
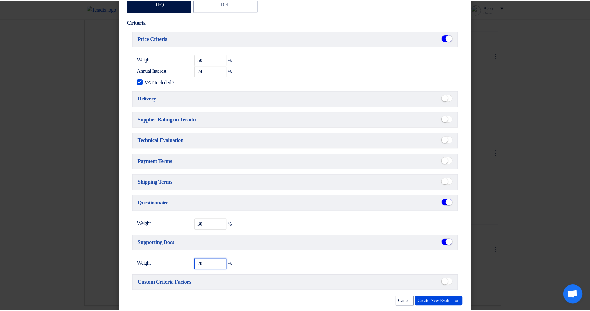
scroll to position [96, 0]
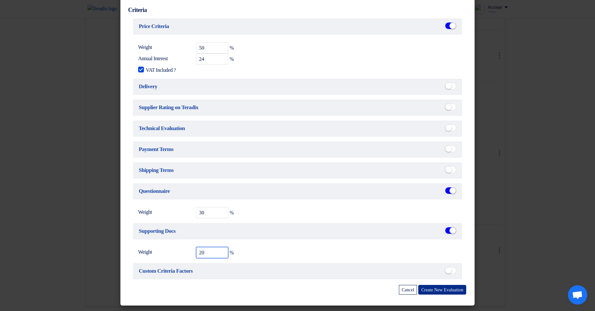
type input "20"
click at [433, 290] on button "Create New Evaluation" at bounding box center [442, 290] width 48 height 10
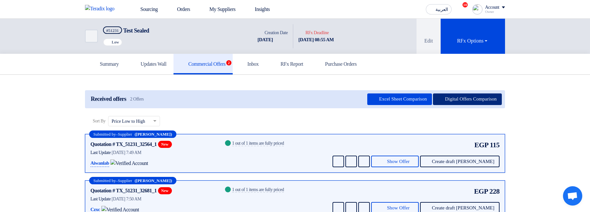
click at [476, 100] on button "Digital Offers Comparison" at bounding box center [467, 99] width 69 height 12
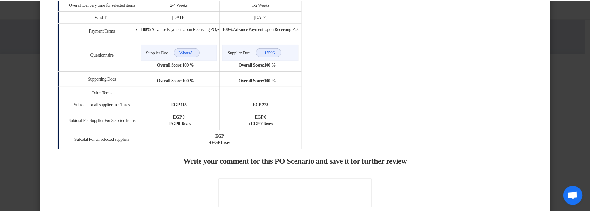
scroll to position [187, 0]
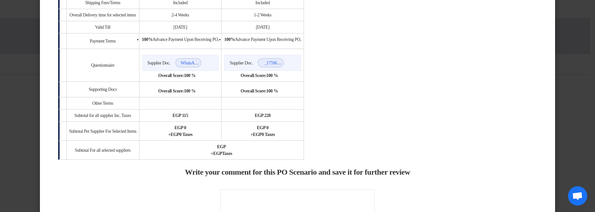
click at [578, 82] on modal-container "× Offers Comparison Table Cairo3A Customer Evaluation × Overall × Export as PDF…" at bounding box center [297, 106] width 595 height 212
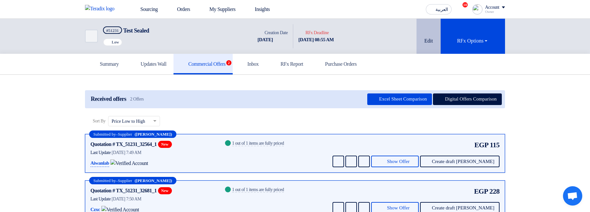
click at [424, 27] on use at bounding box center [424, 27] width 0 height 0
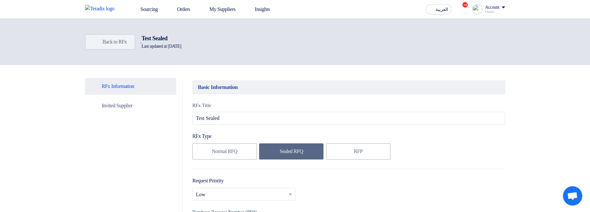
type input "[DATE]"
type input "07"
type input "55"
type input "[DATE]"
type input "08"
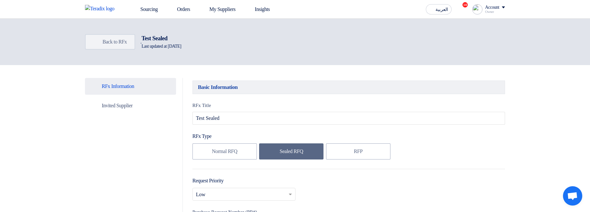
type input "55"
type input "[DATE]"
type input "07"
type input "55"
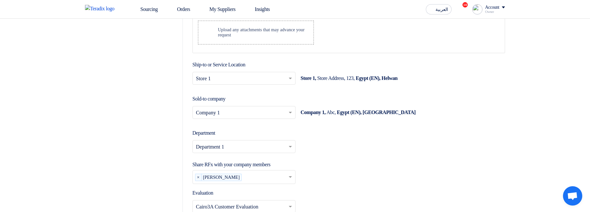
scroll to position [965, 0]
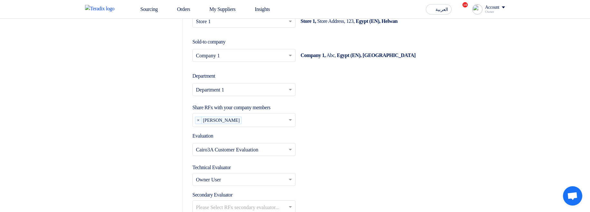
click at [245, 144] on input "text" at bounding box center [240, 149] width 89 height 11
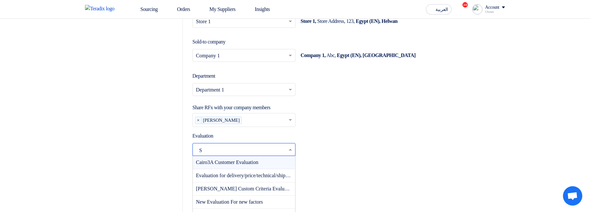
type input "Se"
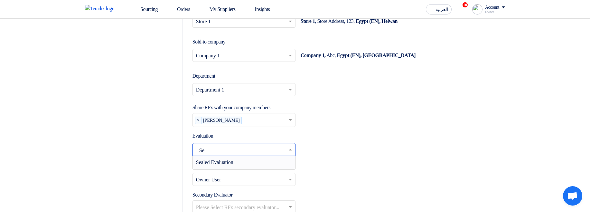
click at [224, 156] on div "Sealed Evaluation" at bounding box center [244, 162] width 102 height 13
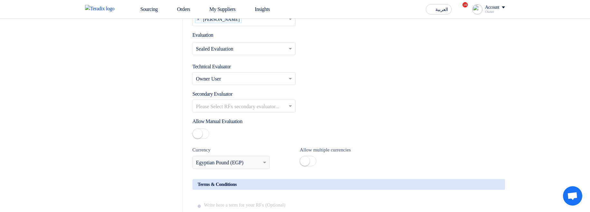
scroll to position [1158, 0]
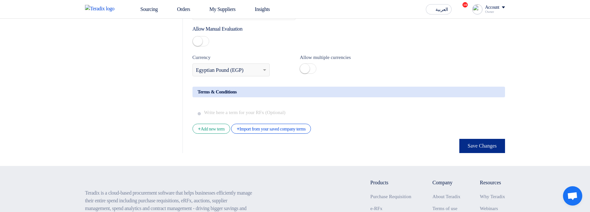
click at [480, 139] on button "Save Changes" at bounding box center [482, 146] width 46 height 14
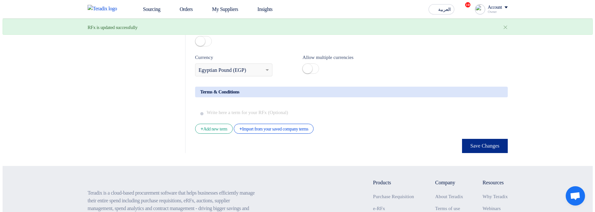
scroll to position [0, 0]
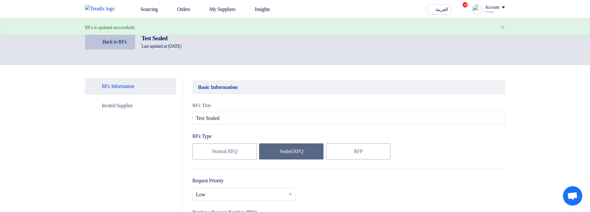
click at [109, 40] on span "Back to RFx" at bounding box center [115, 41] width 24 height 5
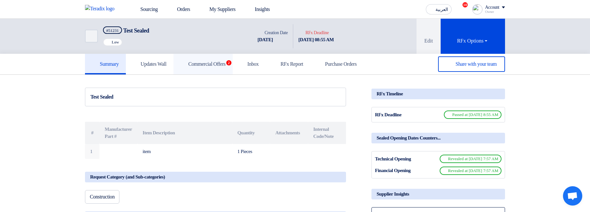
click at [215, 58] on link "Commercial Offers 2" at bounding box center [202, 64] width 59 height 21
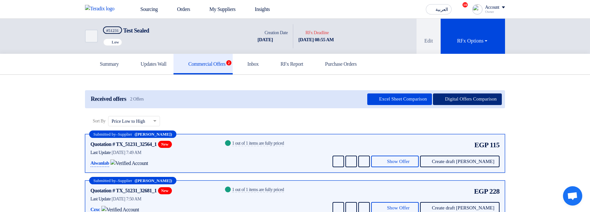
click at [472, 100] on button "Digital Offers Comparison" at bounding box center [467, 99] width 69 height 12
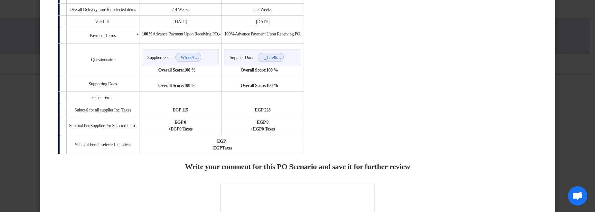
scroll to position [193, 0]
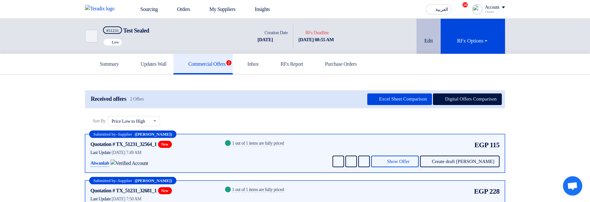
click at [421, 37] on button "Edit" at bounding box center [428, 36] width 24 height 35
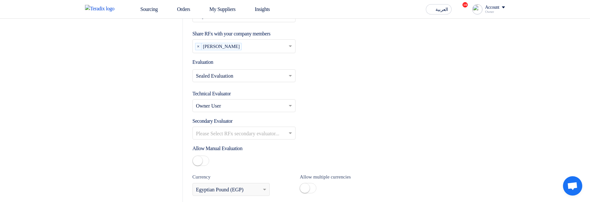
scroll to position [1042, 0]
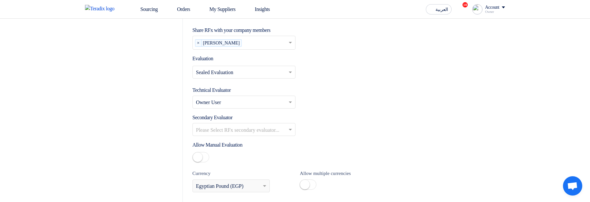
click at [264, 66] on div "Select Evaluation... × Sealed Evaluation ×" at bounding box center [348, 75] width 312 height 18
click at [261, 67] on input "text" at bounding box center [240, 72] width 89 height 11
type input "}"
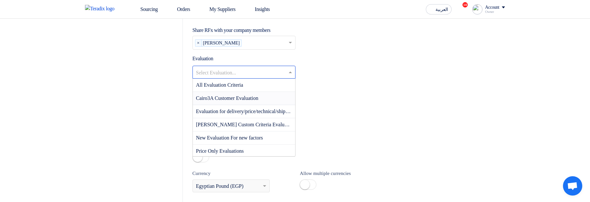
click at [264, 92] on div "Cairo3A Customer Evaluation" at bounding box center [244, 98] width 102 height 13
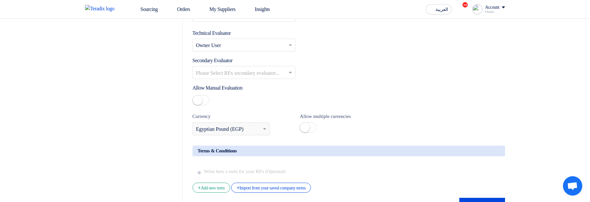
scroll to position [1235, 0]
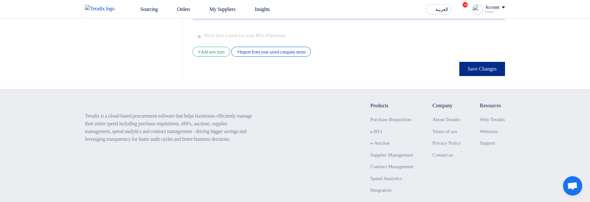
click at [481, 62] on button "Save Changes" at bounding box center [482, 69] width 46 height 14
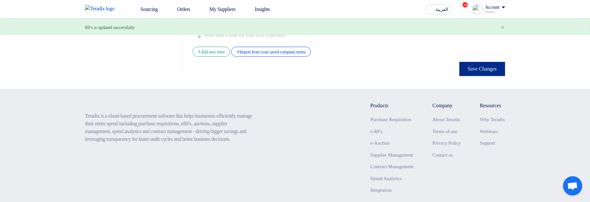
scroll to position [0, 0]
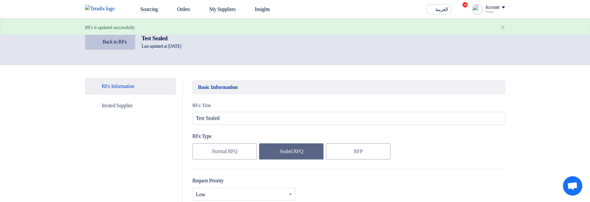
click at [97, 42] on icon "Back" at bounding box center [96, 42] width 6 height 6
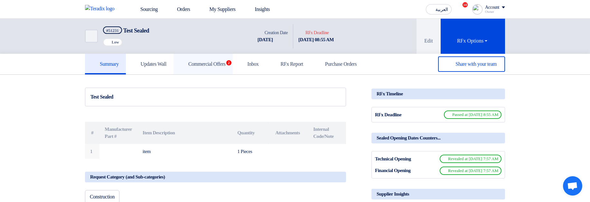
click at [233, 69] on link "Commercial Offers 2" at bounding box center [202, 64] width 59 height 21
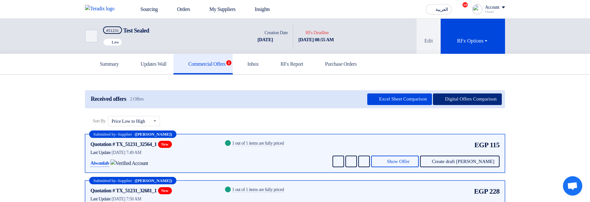
click at [457, 102] on button "Digital Offers Comparison" at bounding box center [467, 99] width 69 height 12
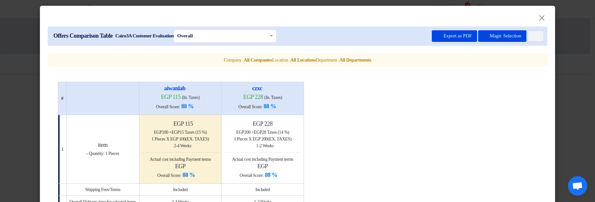
click at [577, 90] on modal-container "× Offers Comparison Table Cairo3A Customer Evaluation × Overall × Export as PDF…" at bounding box center [297, 101] width 595 height 202
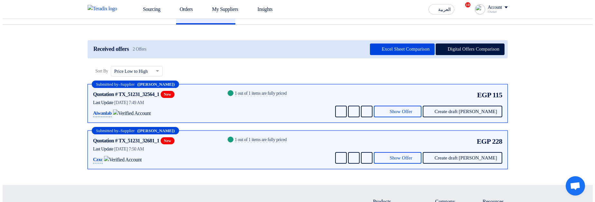
scroll to position [39, 0]
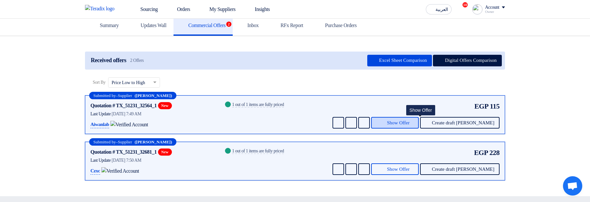
click at [409, 121] on span "Show Offer" at bounding box center [398, 122] width 23 height 5
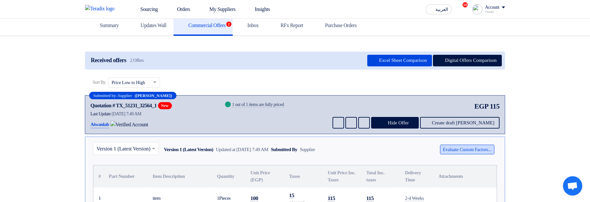
click at [468, 146] on button "Evaluate Custom Factors..." at bounding box center [467, 149] width 54 height 10
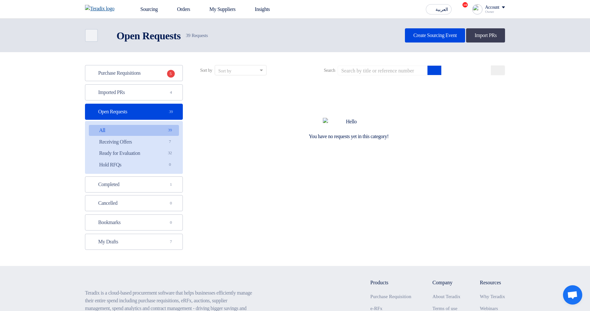
click at [103, 8] on img at bounding box center [101, 9] width 33 height 8
